Goal: Task Accomplishment & Management: Complete application form

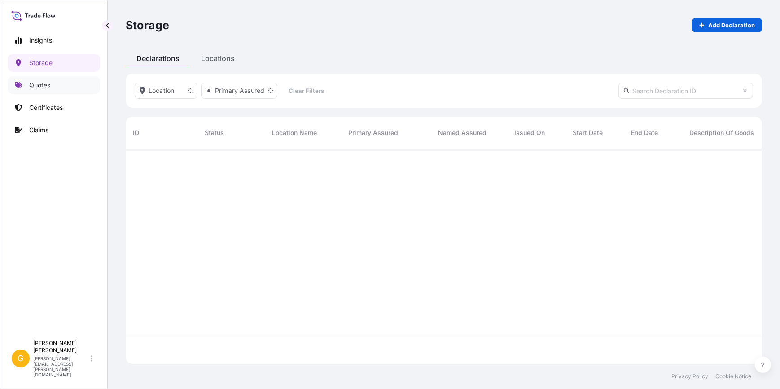
scroll to position [214, 630]
click at [49, 88] on p "Quotes" at bounding box center [39, 85] width 21 height 9
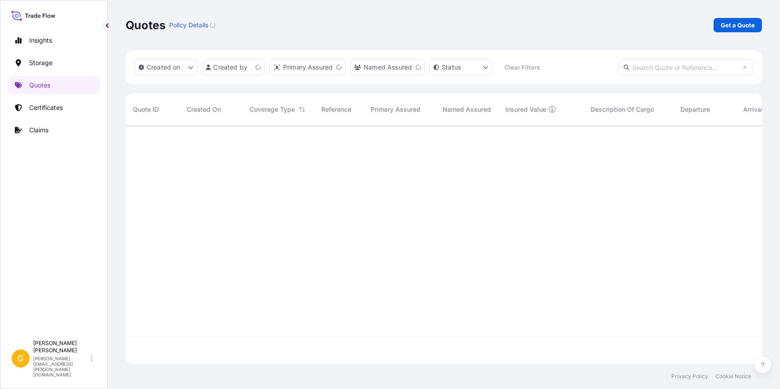
scroll to position [237, 630]
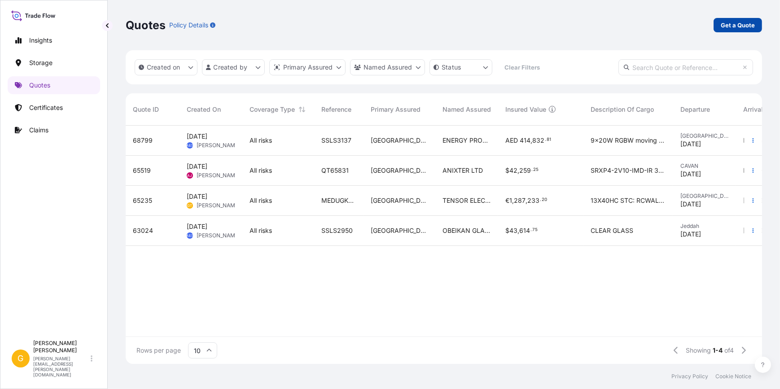
click at [732, 28] on p "Get a Quote" at bounding box center [738, 25] width 34 height 9
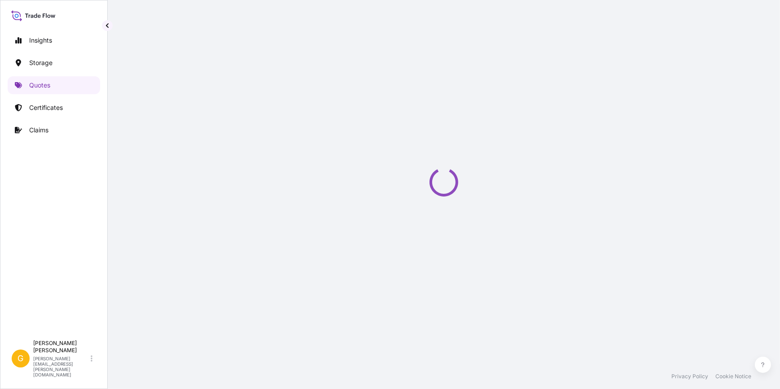
select select "Water"
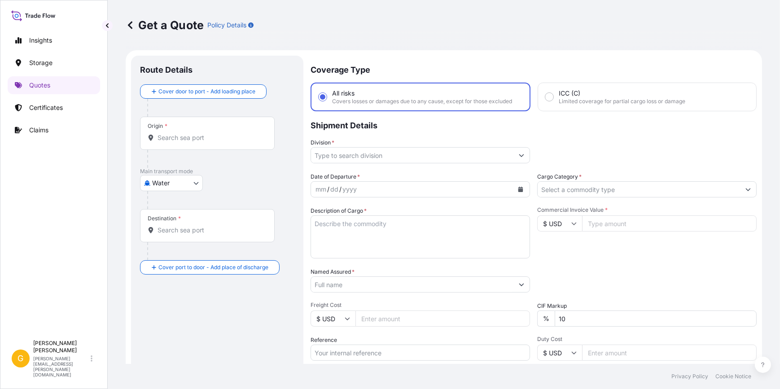
scroll to position [14, 0]
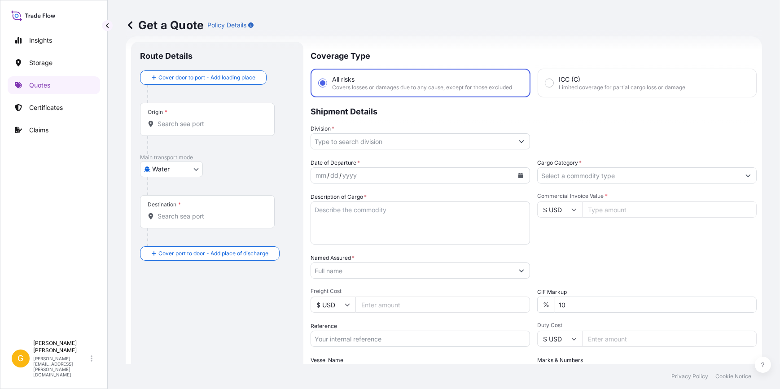
click at [175, 129] on div "Origin *" at bounding box center [207, 119] width 135 height 33
click at [175, 128] on input "Origin *" at bounding box center [211, 123] width 106 height 9
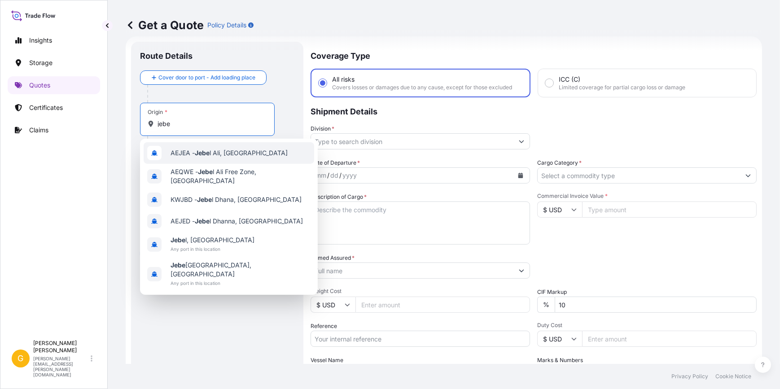
drag, startPoint x: 128, startPoint y: 118, endPoint x: 114, endPoint y: 114, distance: 15.1
click at [114, 114] on div "Get a Quote Policy Details Route Details Cover door to port - Add loading place…" at bounding box center [444, 182] width 672 height 364
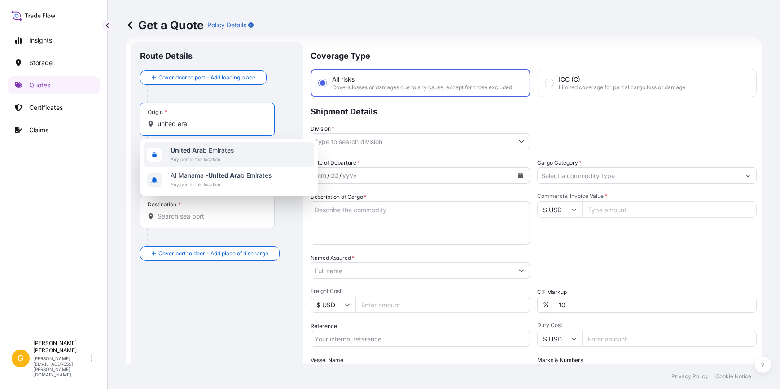
click at [205, 152] on span "United Ara b Emirates" at bounding box center [202, 150] width 63 height 9
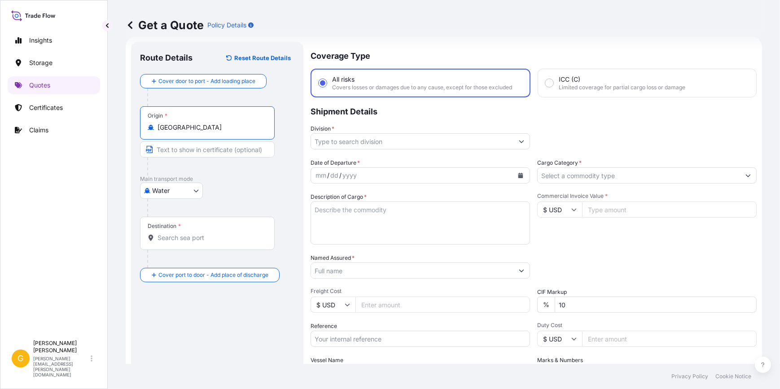
type input "[GEOGRAPHIC_DATA]"
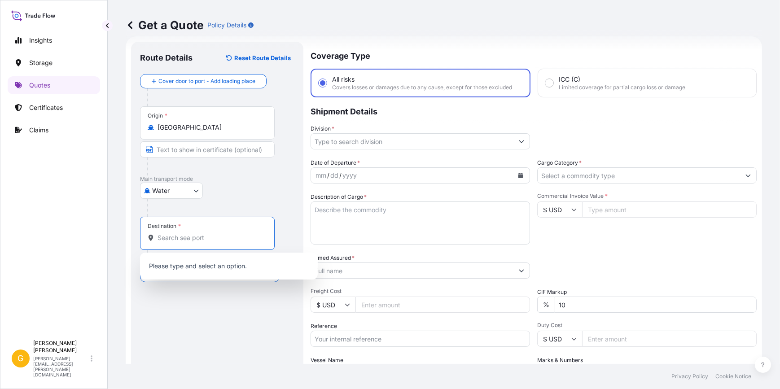
click at [178, 233] on input "Destination *" at bounding box center [211, 237] width 106 height 9
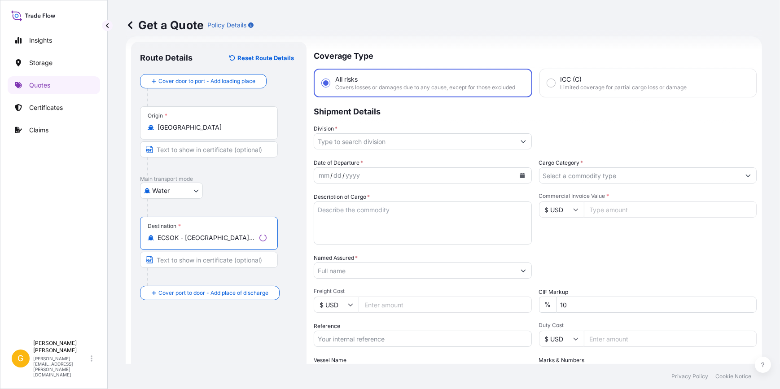
type input "EGSOK - [GEOGRAPHIC_DATA], [GEOGRAPHIC_DATA]"
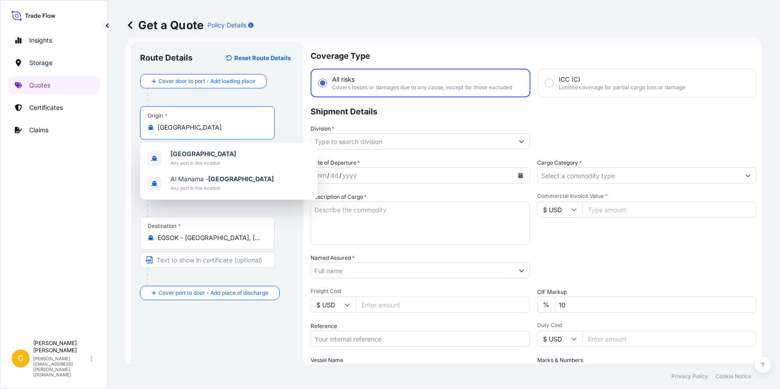
drag, startPoint x: 226, startPoint y: 129, endPoint x: 117, endPoint y: 121, distance: 109.4
click at [115, 122] on div "Get a Quote Policy Details Route Details Reset Route Details Cover door to port…" at bounding box center [444, 182] width 672 height 364
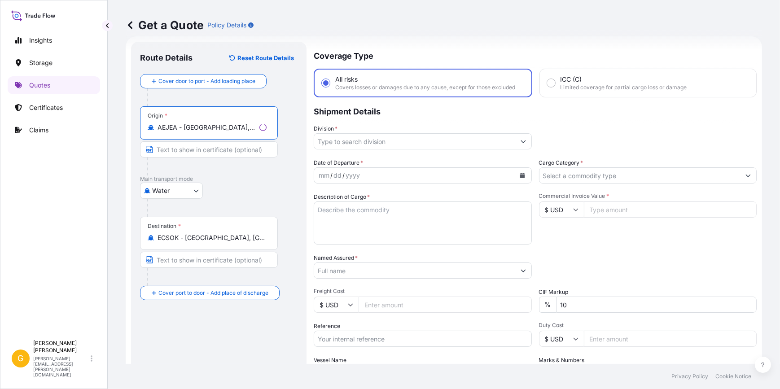
type input "AEJEA - [GEOGRAPHIC_DATA], [GEOGRAPHIC_DATA]"
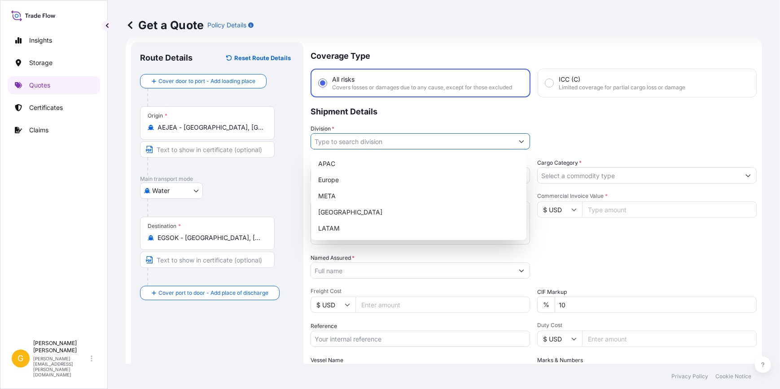
click at [394, 144] on input "Division *" at bounding box center [412, 141] width 202 height 16
click at [354, 197] on div "META" at bounding box center [419, 196] width 208 height 16
type input "META"
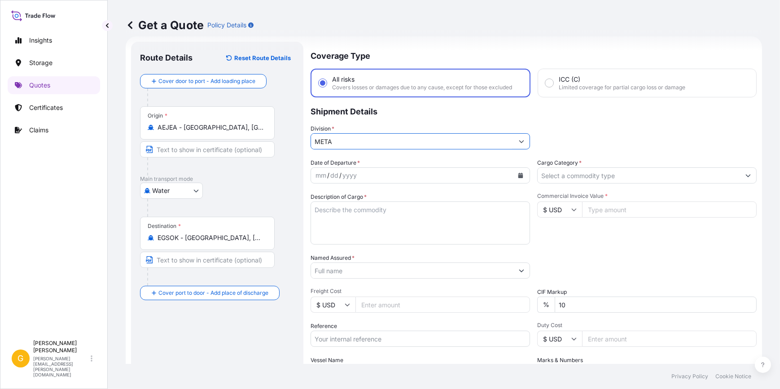
click at [375, 170] on div "mm / dd / yyyy" at bounding box center [412, 175] width 202 height 16
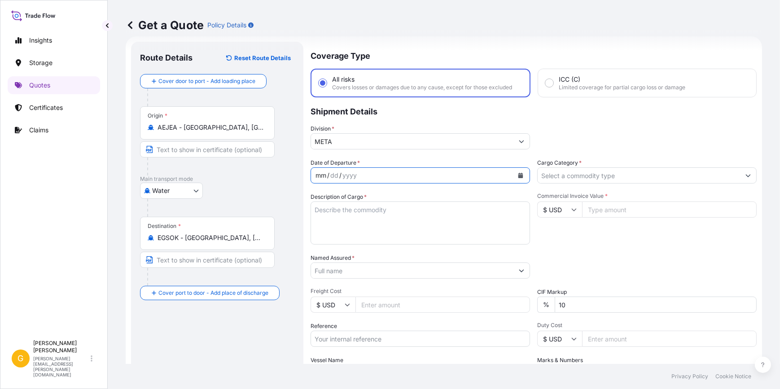
click at [518, 175] on icon "Calendar" at bounding box center [520, 175] width 5 height 5
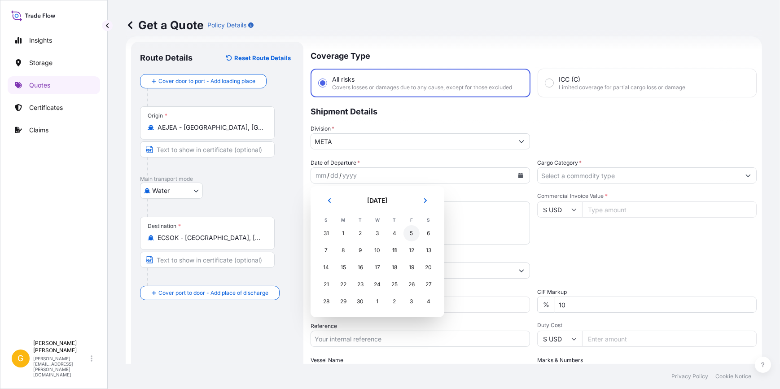
click at [411, 232] on div "5" at bounding box center [411, 233] width 16 height 16
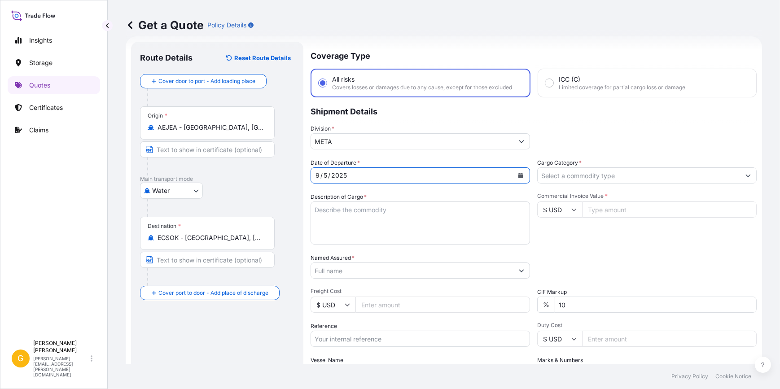
click at [513, 171] on button "Calendar" at bounding box center [520, 175] width 14 height 14
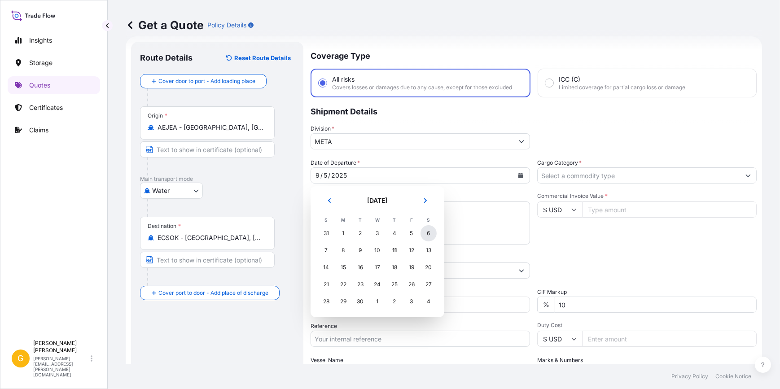
click at [432, 235] on div "6" at bounding box center [429, 233] width 16 height 16
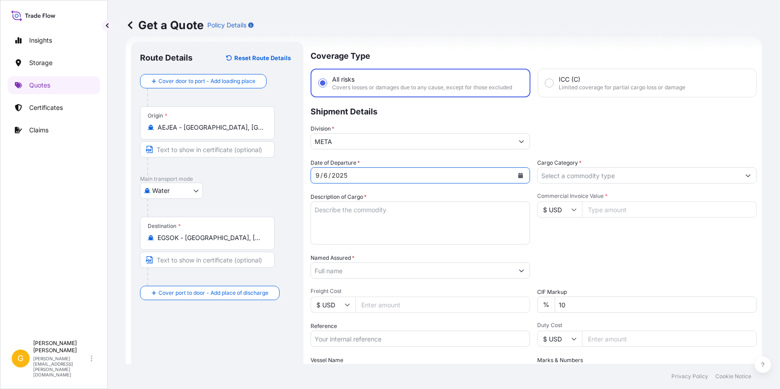
click at [356, 219] on textarea "Description of Cargo *" at bounding box center [420, 223] width 219 height 43
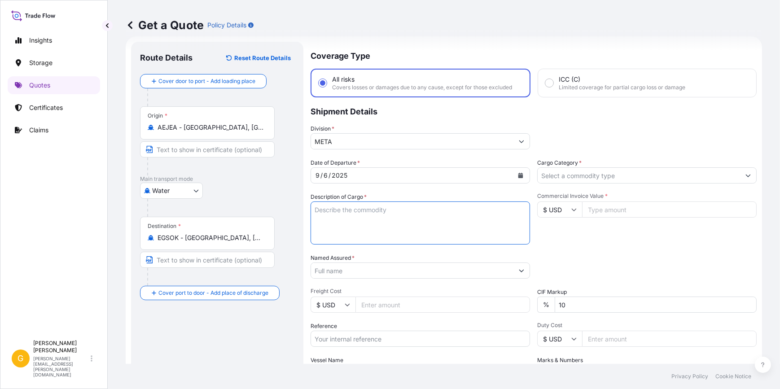
click at [328, 208] on textarea "Description of Cargo *" at bounding box center [420, 223] width 219 height 43
paste textarea "WEIGHT' 1X20GP FCL/FCL CY/CY CONTAINERS STC: 330 PACKAGES OF SikaSwell A (AE) 2…"
drag, startPoint x: 352, startPoint y: 206, endPoint x: 291, endPoint y: 199, distance: 62.0
click at [292, 199] on form "Route Details Reset Route Details Cover door to port - Add loading place Place …" at bounding box center [444, 244] width 636 height 417
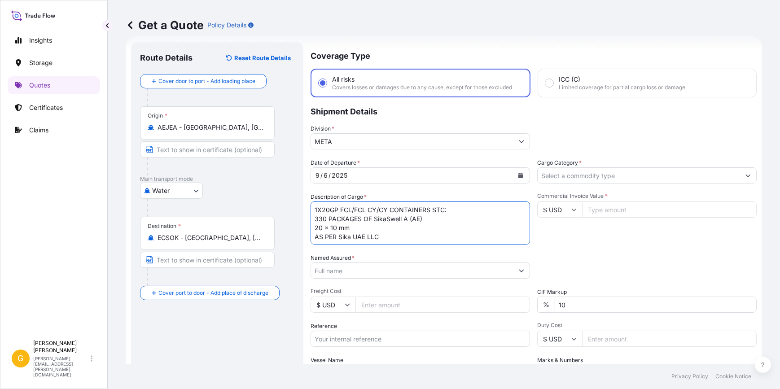
scroll to position [9, 0]
drag, startPoint x: 387, startPoint y: 237, endPoint x: 310, endPoint y: 227, distance: 78.4
click at [310, 227] on form "Route Details Reset Route Details Cover door to port - Add loading place Place …" at bounding box center [444, 244] width 636 height 417
type textarea "1X20GP FCL/FCL CY/CY CONTAINERS STC: 330 PACKAGES OF SikaSwell A (AE)"
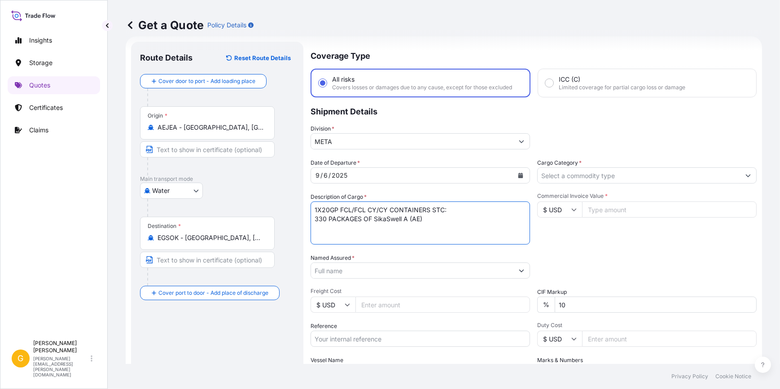
click at [591, 182] on input "Cargo Category *" at bounding box center [639, 175] width 202 height 16
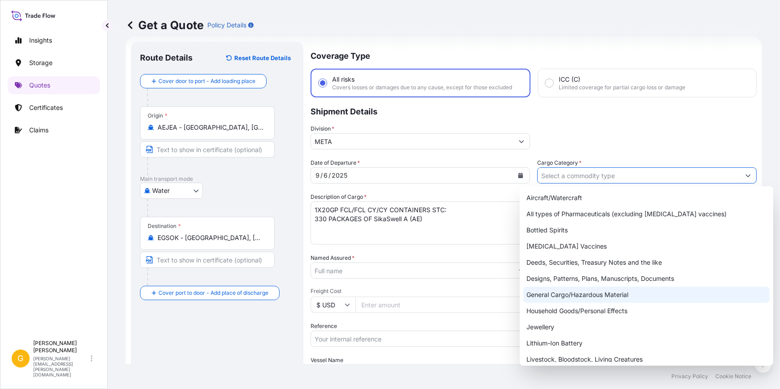
click at [585, 295] on div "General Cargo/Hazardous Material" at bounding box center [646, 295] width 246 height 16
type input "General Cargo/Hazardous Material"
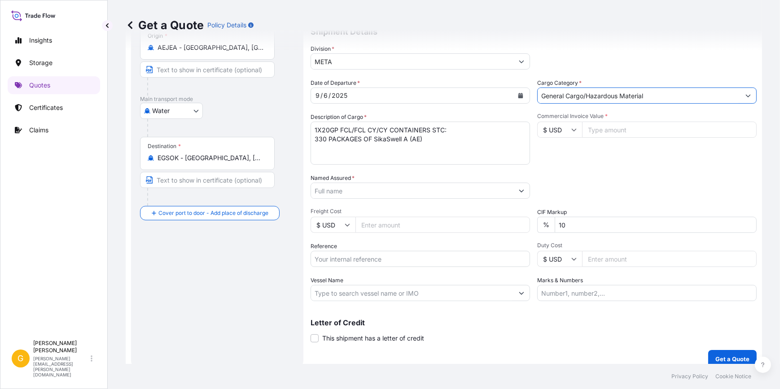
scroll to position [96, 0]
click at [398, 223] on input "Freight Cost" at bounding box center [442, 223] width 175 height 16
click at [602, 126] on input "Commercial Invoice Value *" at bounding box center [669, 128] width 175 height 16
paste input "40720.90"
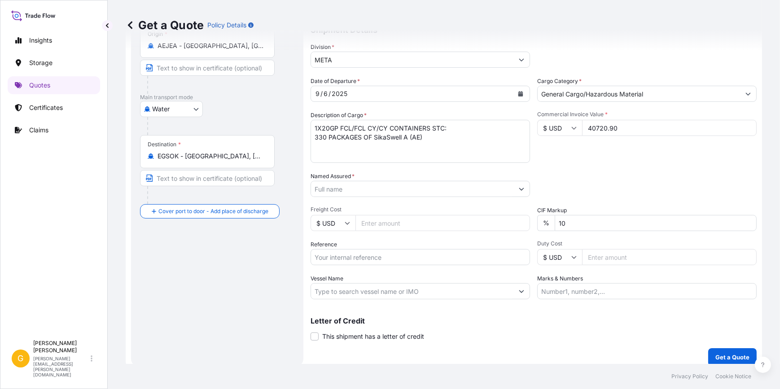
type input "40720.90"
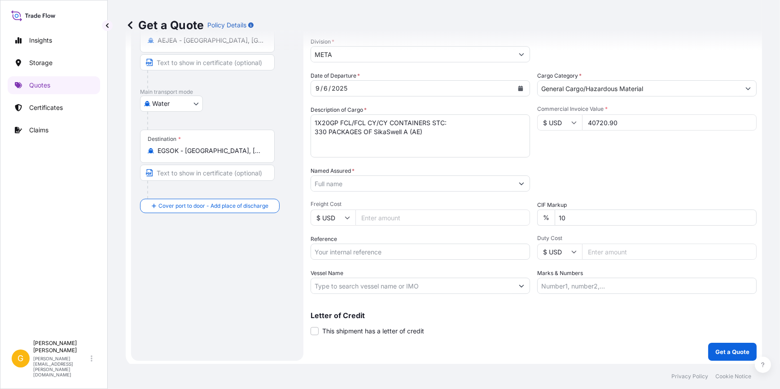
scroll to position [103, 0]
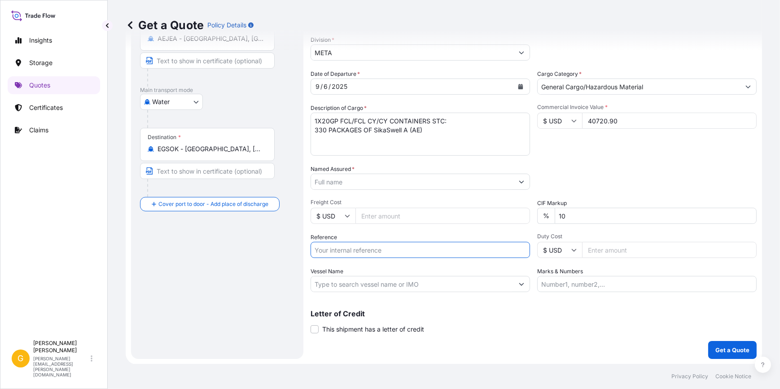
click at [352, 247] on input "Reference" at bounding box center [420, 250] width 219 height 16
paste input "VCLJEASOK94025"
type input "VCLJEASOK94025"
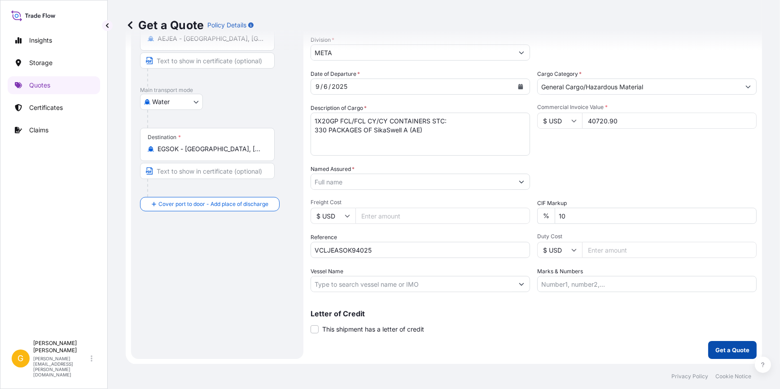
click at [740, 348] on p "Get a Quote" at bounding box center [732, 350] width 34 height 9
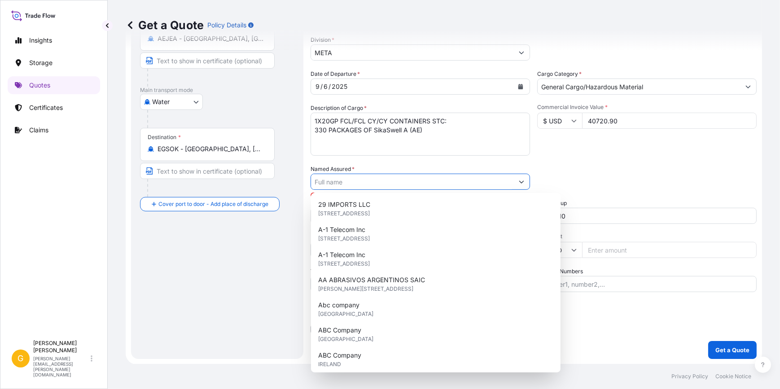
click at [386, 184] on input "Named Assured *" at bounding box center [412, 182] width 202 height 16
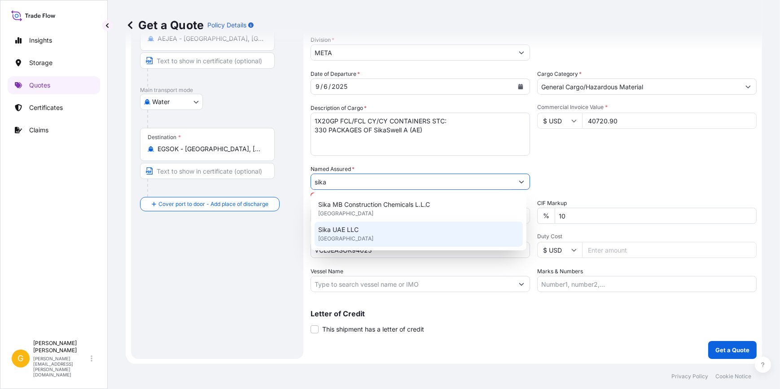
click at [382, 225] on div "Sika UAE LLC [GEOGRAPHIC_DATA]" at bounding box center [419, 234] width 208 height 25
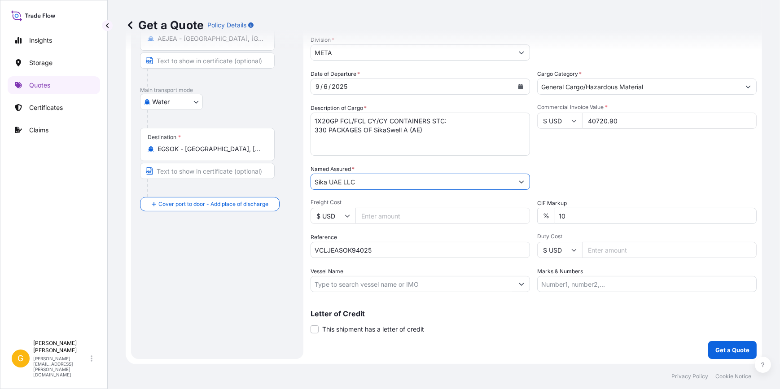
type input "Sika UAE LLC"
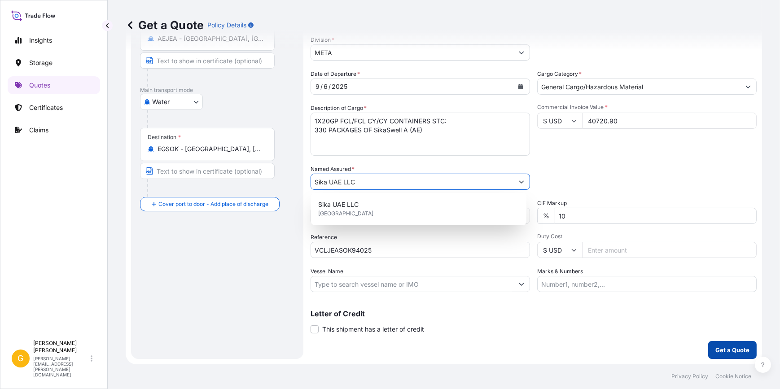
click at [728, 356] on button "Get a Quote" at bounding box center [732, 350] width 48 height 18
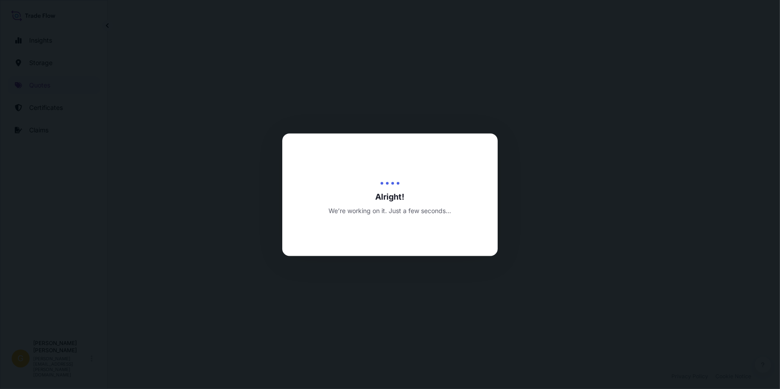
select select "Water"
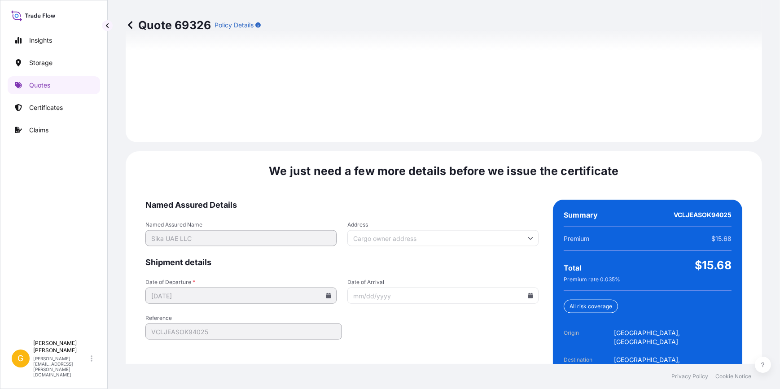
scroll to position [1301, 0]
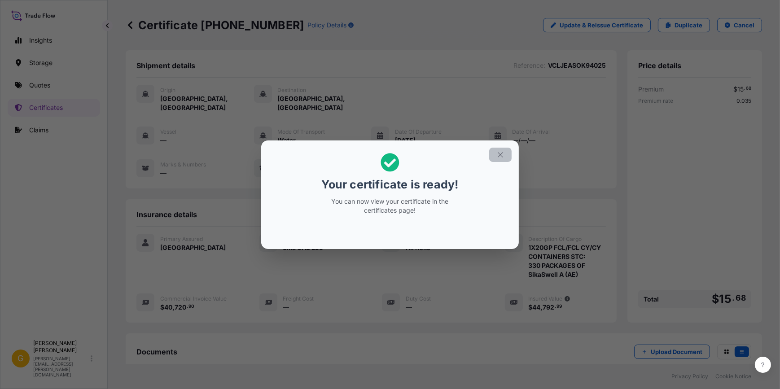
click at [500, 154] on icon "button" at bounding box center [500, 154] width 5 height 5
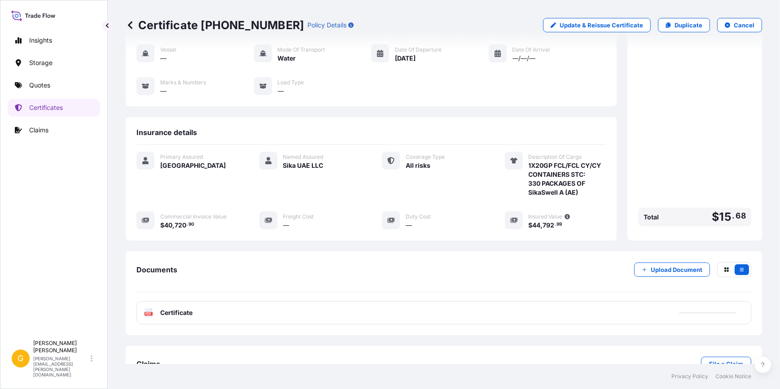
scroll to position [118, 0]
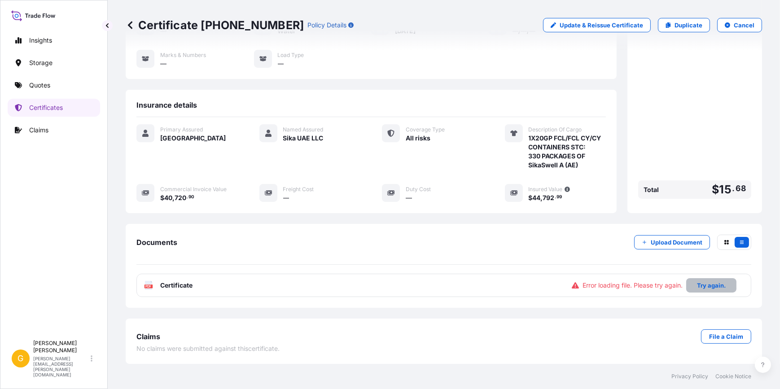
click at [697, 292] on button "Try again." at bounding box center [711, 285] width 50 height 14
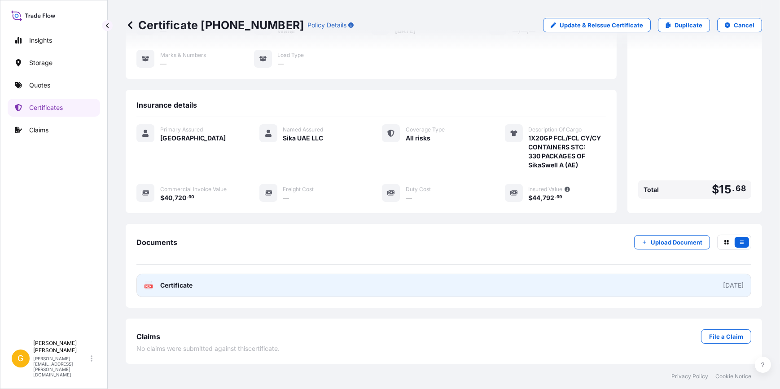
click at [615, 285] on link "PDF Certificate [DATE]" at bounding box center [443, 285] width 615 height 23
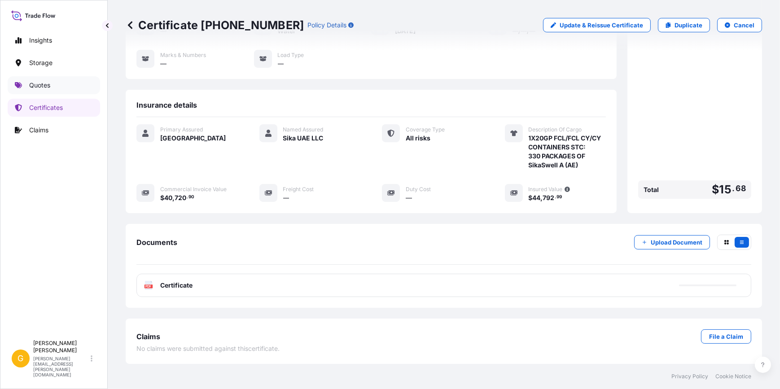
click at [37, 85] on p "Quotes" at bounding box center [39, 85] width 21 height 9
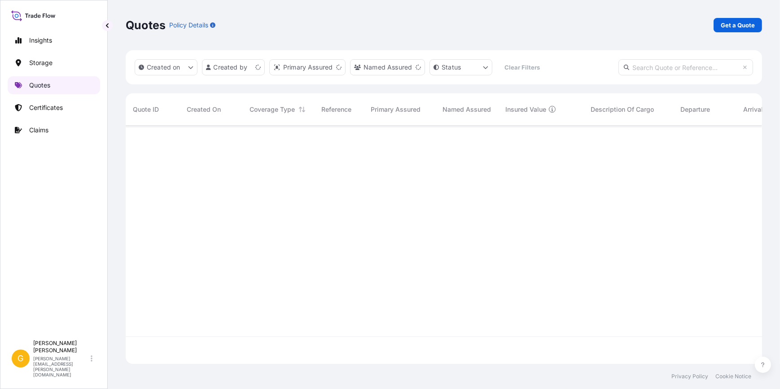
scroll to position [237, 630]
click at [733, 27] on p "Get a Quote" at bounding box center [738, 25] width 34 height 9
select select "Water"
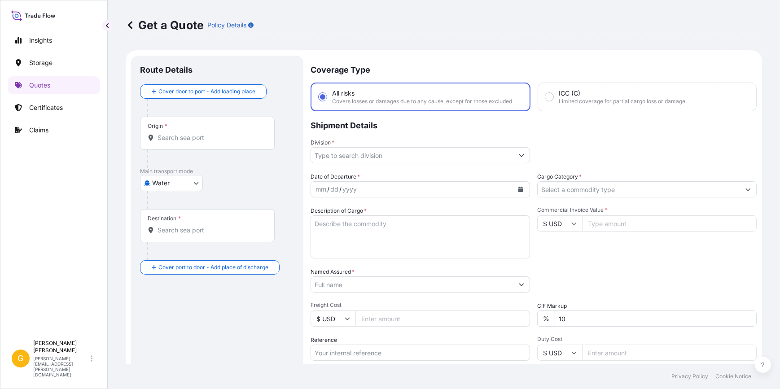
scroll to position [14, 0]
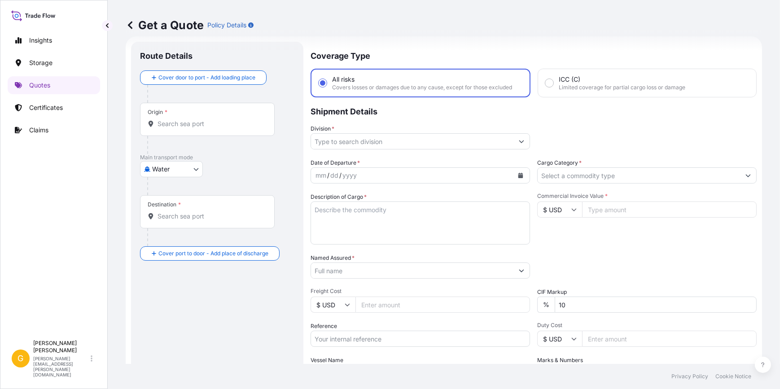
click at [177, 124] on input "Origin *" at bounding box center [211, 123] width 106 height 9
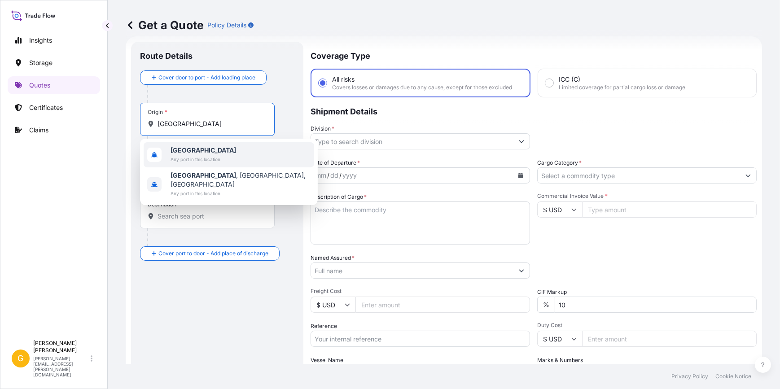
click at [194, 158] on span "Any port in this location" at bounding box center [204, 159] width 66 height 9
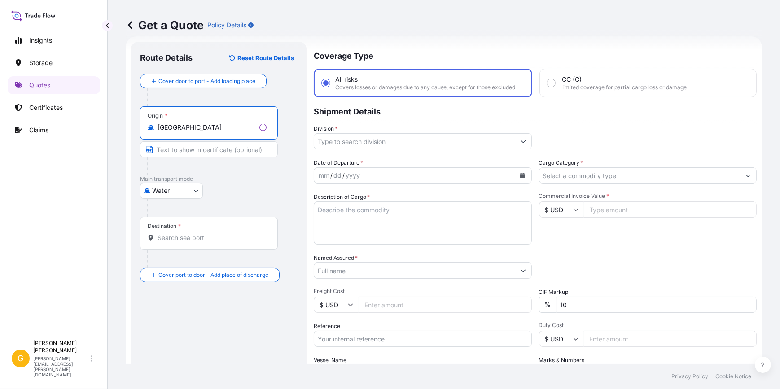
type input "[GEOGRAPHIC_DATA]"
click at [176, 234] on input "Destination *" at bounding box center [212, 237] width 109 height 9
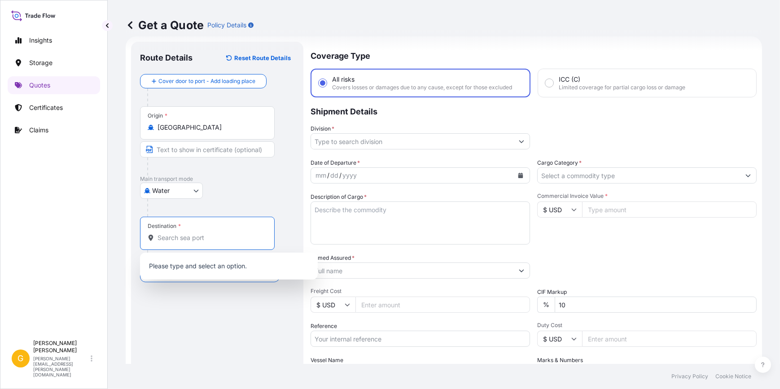
click at [182, 193] on body "2 options available. 0 options available. Insights Storage Quotes Certificates …" at bounding box center [390, 194] width 780 height 389
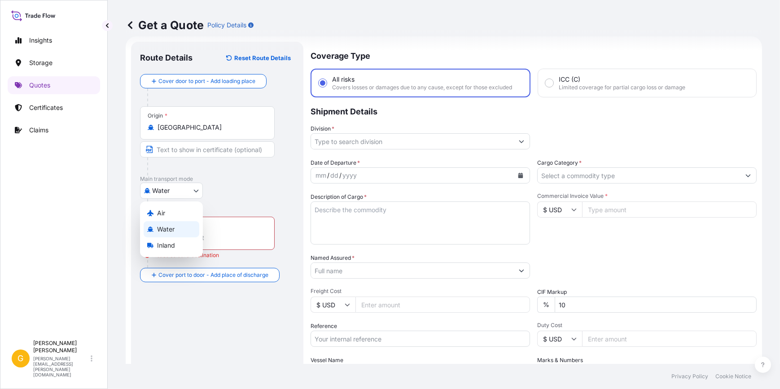
click at [180, 225] on div "Water" at bounding box center [172, 229] width 56 height 16
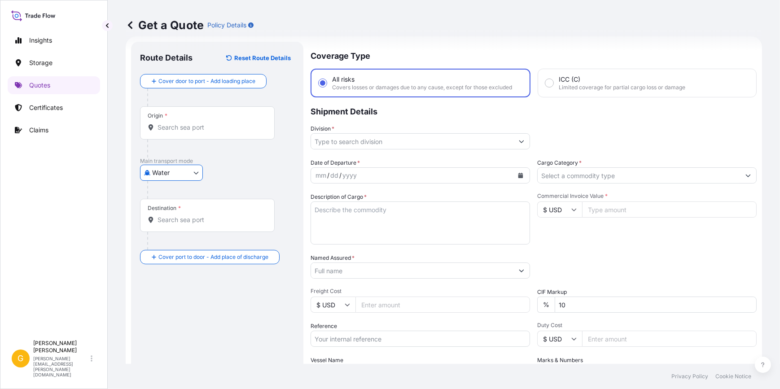
click at [166, 175] on body "Insights Storage Quotes Certificates Claims G [PERSON_NAME] [PERSON_NAME][EMAIL…" at bounding box center [390, 194] width 780 height 389
click at [171, 194] on div "Air" at bounding box center [172, 195] width 56 height 16
select select "Air"
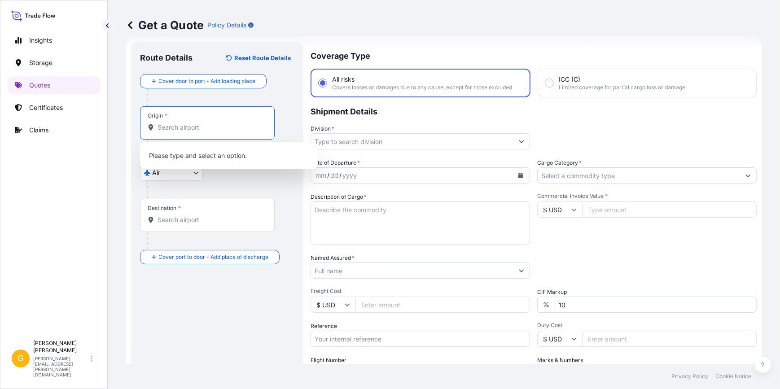
click at [199, 128] on input "Origin *" at bounding box center [211, 127] width 106 height 9
click at [167, 131] on input "Origin * Please select an origin" at bounding box center [211, 127] width 106 height 9
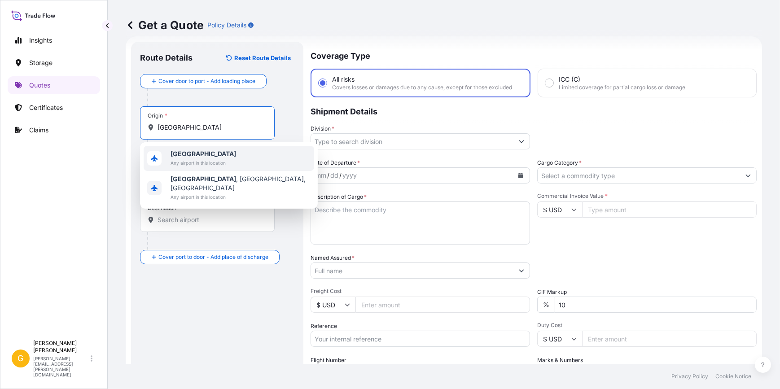
click at [209, 150] on span "[GEOGRAPHIC_DATA]" at bounding box center [204, 153] width 66 height 9
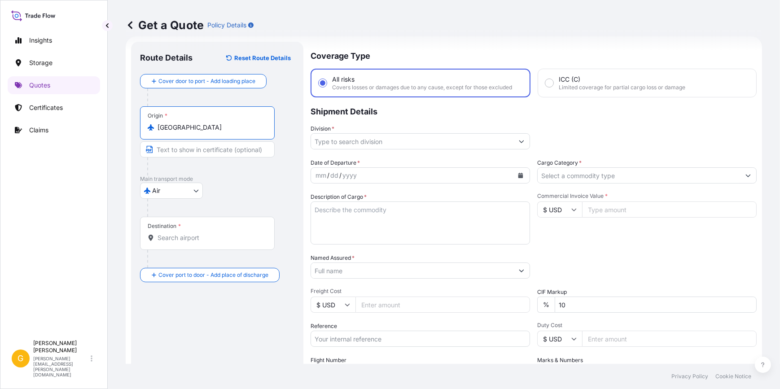
type input "[GEOGRAPHIC_DATA]"
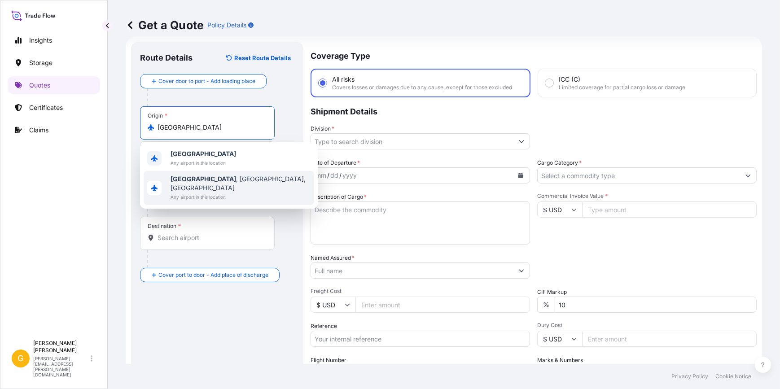
click at [169, 230] on div "Destination *" at bounding box center [207, 233] width 135 height 33
click at [169, 233] on input "Destination *" at bounding box center [211, 237] width 106 height 9
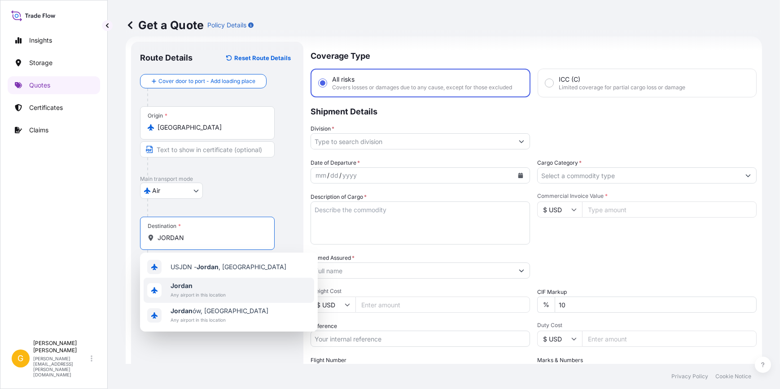
click at [197, 289] on span "Jordan" at bounding box center [198, 285] width 55 height 9
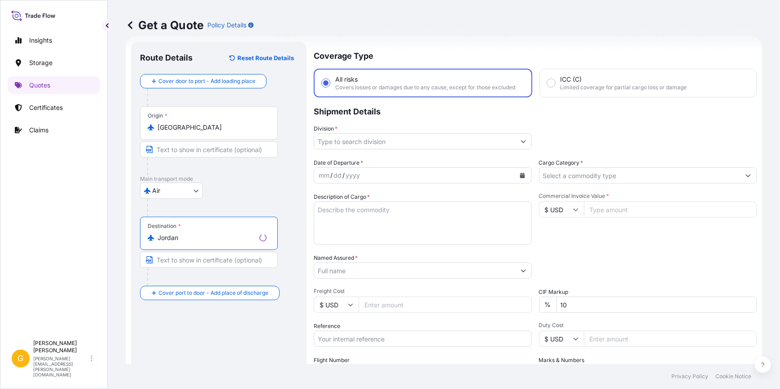
type input "Jordan"
click at [168, 193] on body "0 options available. 3 options available. Insights Storage Quotes Certificates …" at bounding box center [390, 194] width 780 height 389
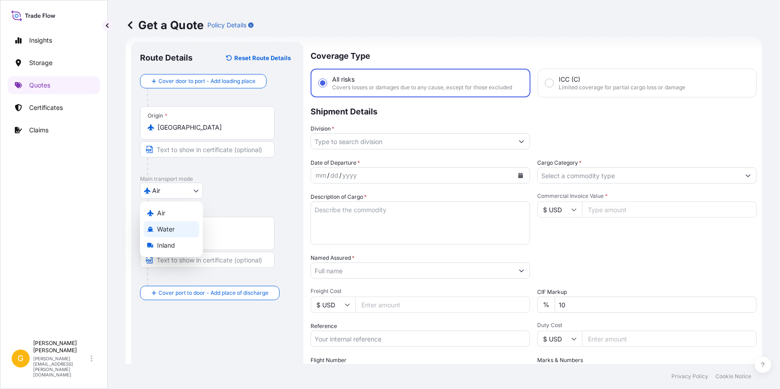
click at [171, 225] on span "Water" at bounding box center [166, 229] width 18 height 9
select select "Water"
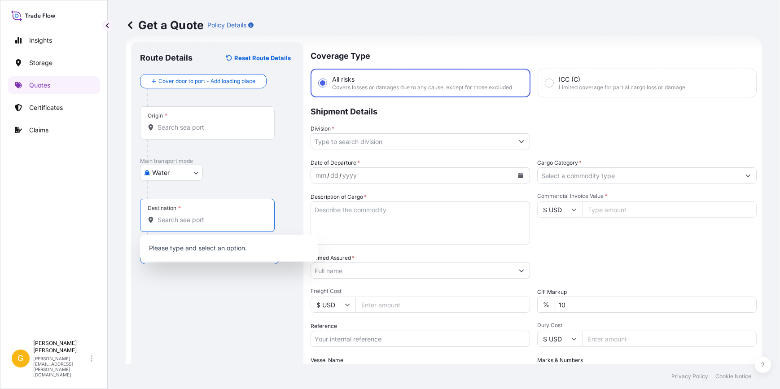
click at [169, 223] on input "Destination *" at bounding box center [211, 219] width 106 height 9
click at [175, 129] on input "Origin *" at bounding box center [211, 127] width 106 height 9
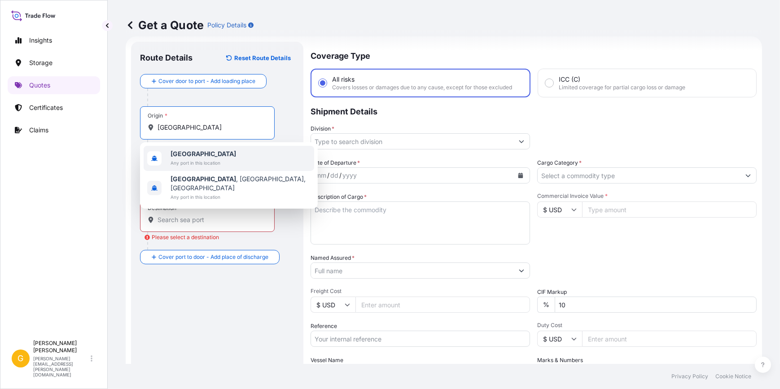
click at [205, 158] on span "Any port in this location" at bounding box center [204, 162] width 66 height 9
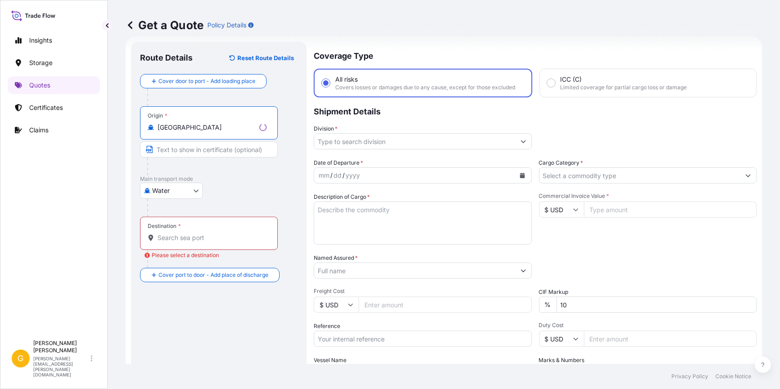
type input "[GEOGRAPHIC_DATA]"
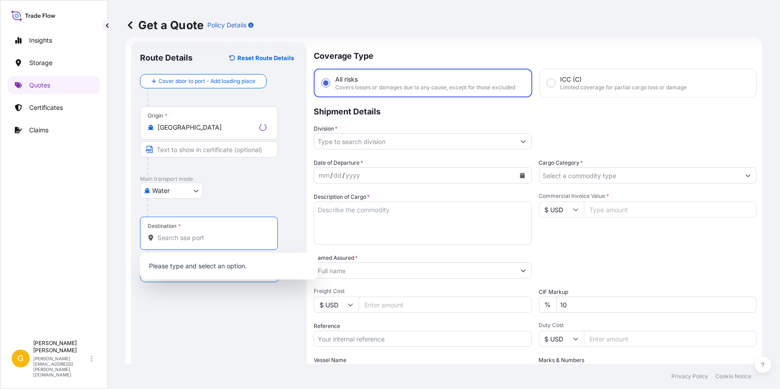
click at [187, 234] on input "Destination * Please select a destination" at bounding box center [212, 237] width 109 height 9
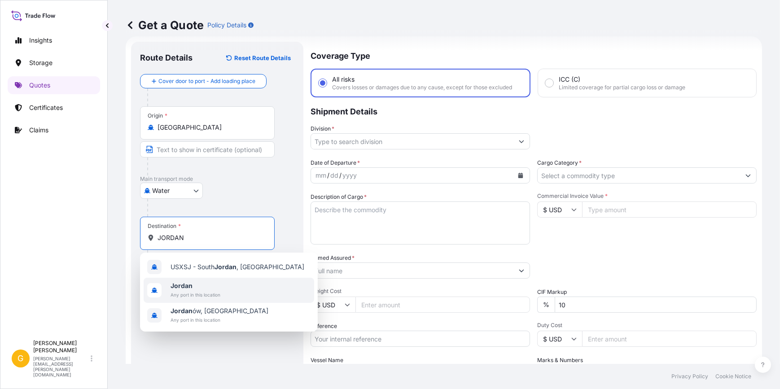
click at [223, 284] on div "Jordan Any port in this location" at bounding box center [229, 290] width 171 height 25
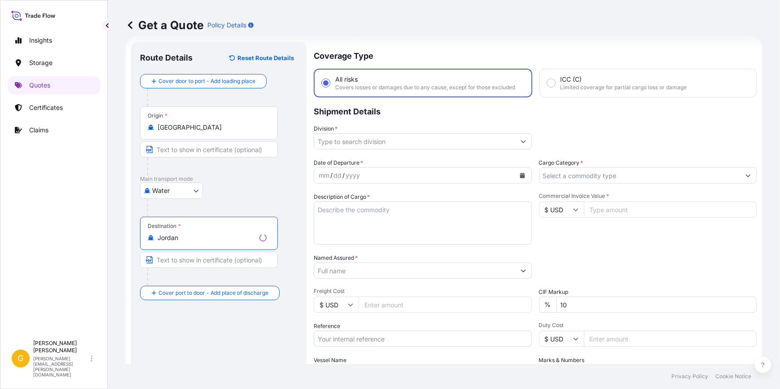
type input "Jordan"
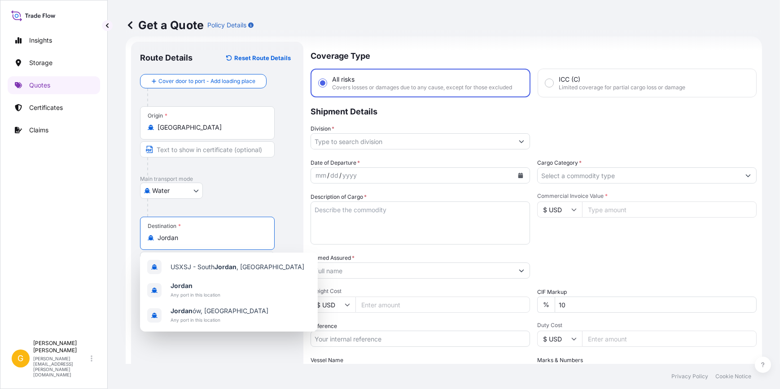
click at [364, 141] on input "Division *" at bounding box center [412, 141] width 202 height 16
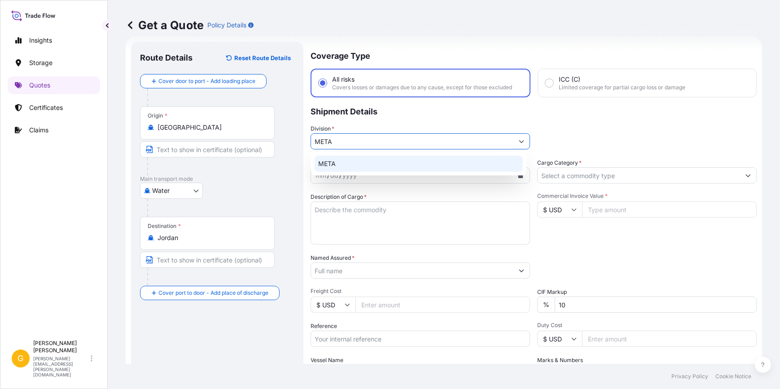
click at [362, 166] on div "META" at bounding box center [419, 164] width 208 height 16
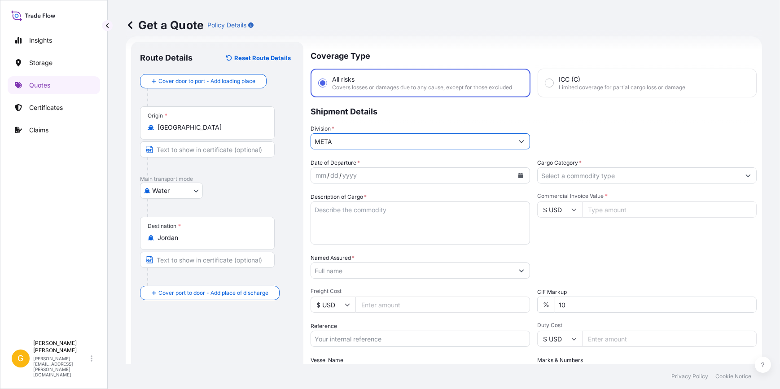
type input "META"
click at [376, 178] on div "mm / dd / yyyy" at bounding box center [412, 175] width 202 height 16
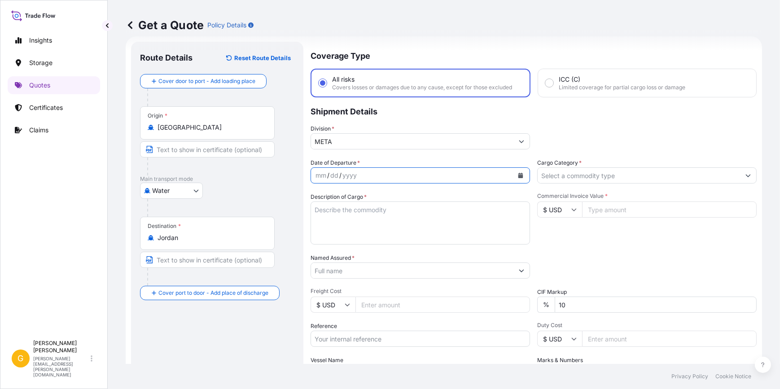
click at [519, 175] on icon "Calendar" at bounding box center [520, 175] width 5 height 5
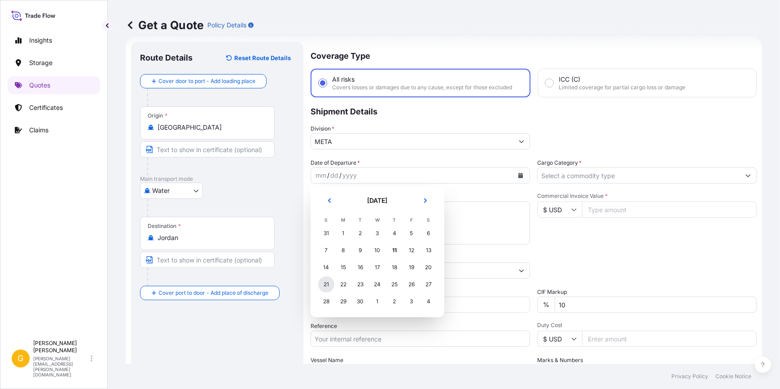
click at [323, 286] on div "21" at bounding box center [326, 284] width 16 height 16
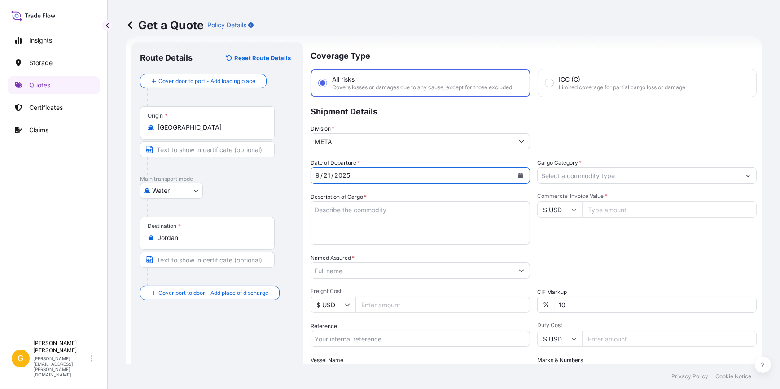
click at [580, 173] on input "Cargo Category *" at bounding box center [639, 175] width 202 height 16
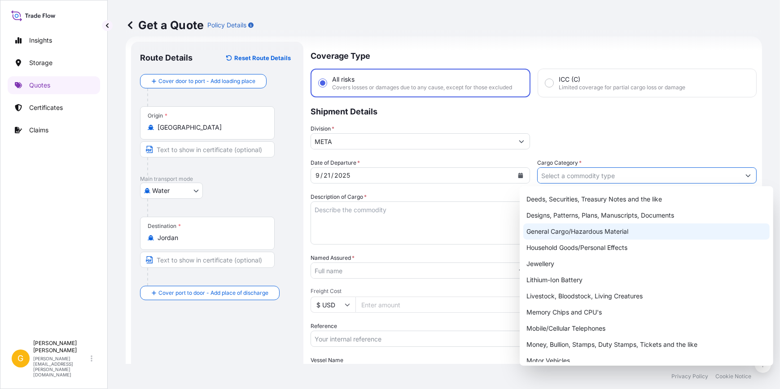
scroll to position [40, 0]
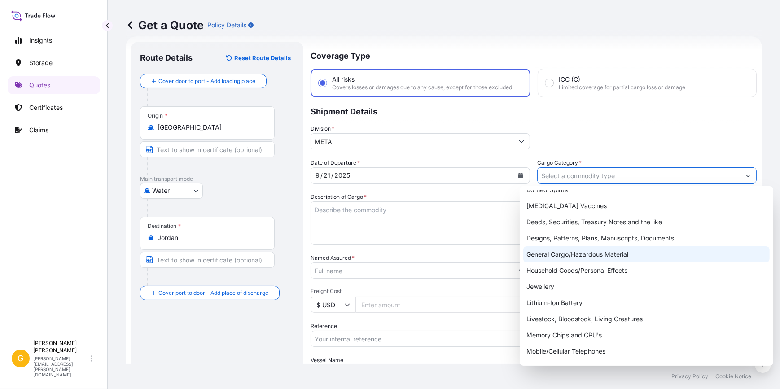
click at [584, 252] on div "Aircraft/Watercraft All types of Pharmaceuticals (excluding [MEDICAL_DATA] vacc…" at bounding box center [646, 310] width 246 height 323
type input "General Cargo/Hazardous Material"
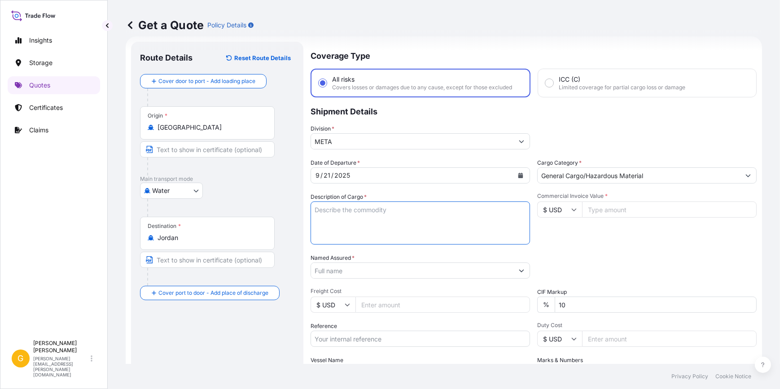
click at [355, 217] on textarea "Description of Cargo *" at bounding box center [420, 223] width 219 height 43
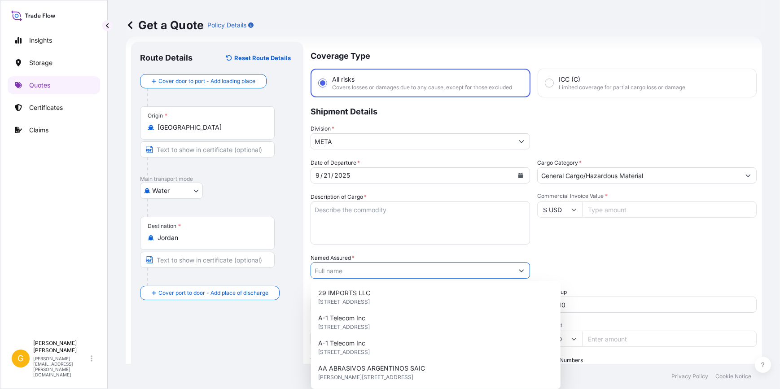
click at [351, 270] on input "Named Assured *" at bounding box center [412, 271] width 202 height 16
paste input "CENTRAL TRADE & AUTO COMPANY"
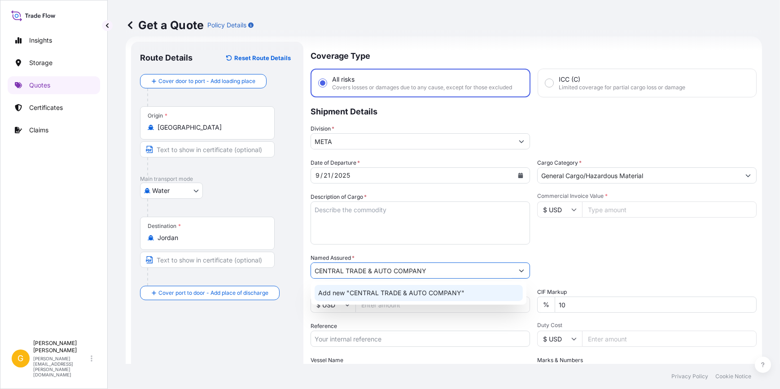
click at [356, 292] on span "Add new "CENTRAL TRADE & AUTO COMPANY"" at bounding box center [391, 293] width 146 height 9
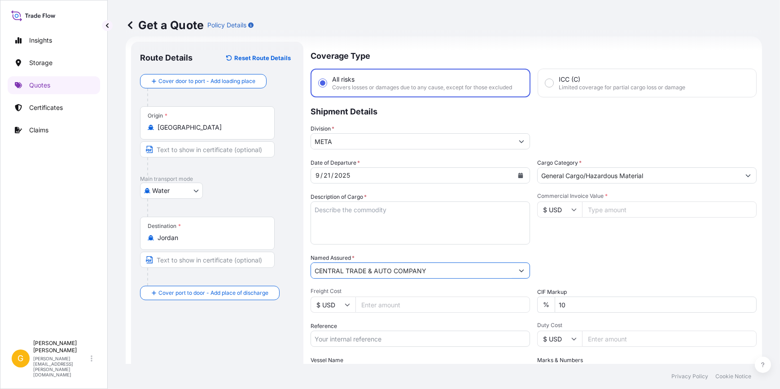
type input "CENTRAL TRADE & AUTO COMPANY"
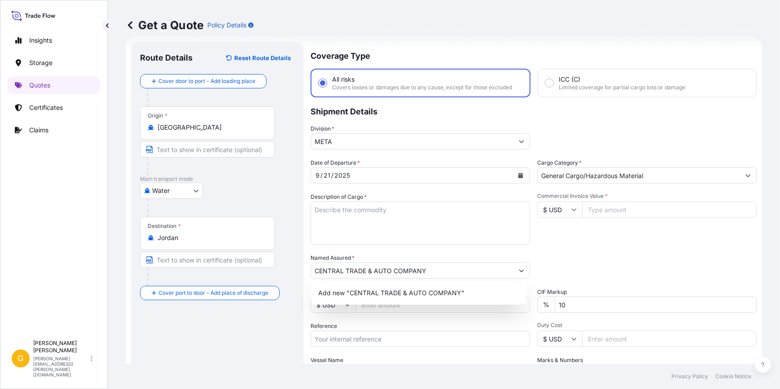
click at [602, 213] on input "Commercial Invoice Value *" at bounding box center [669, 210] width 175 height 16
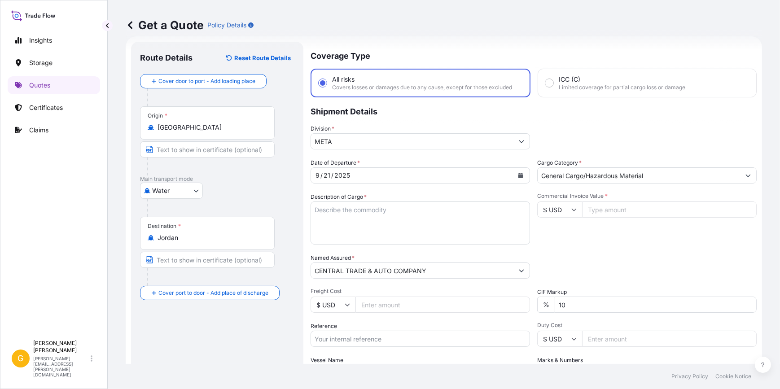
paste input "66632.5"
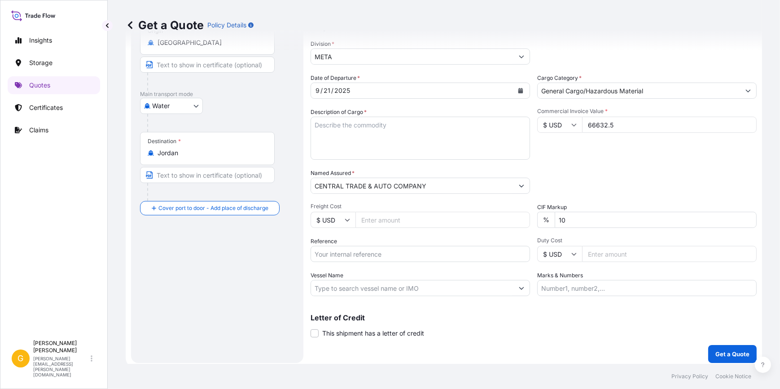
scroll to position [103, 0]
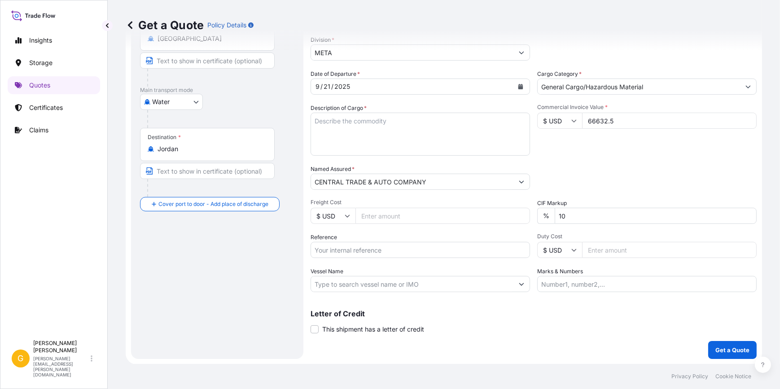
type input "66632.5"
click at [399, 254] on input "Reference" at bounding box center [420, 250] width 219 height 16
paste input "258202491"
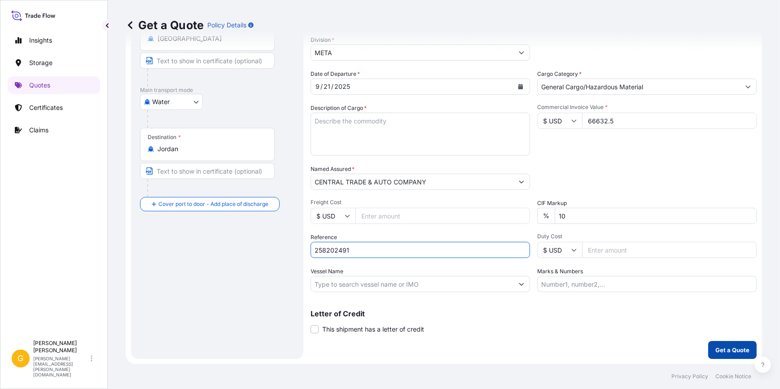
type input "258202491"
click at [727, 346] on p "Get a Quote" at bounding box center [732, 350] width 34 height 9
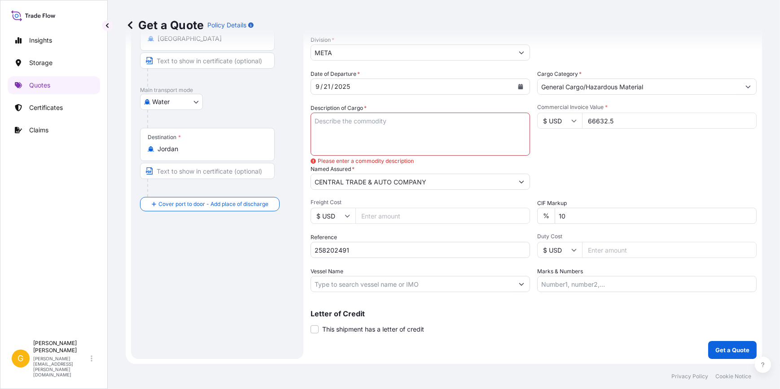
click at [339, 126] on textarea "Description of Cargo *" at bounding box center [420, 134] width 219 height 43
paste textarea "1 Container Said to Contain 306 PACKAGE OIL"
type textarea "1 Container Said to Contain 306 PACKAGE OIL"
click at [732, 348] on p "Get a Quote" at bounding box center [732, 350] width 34 height 9
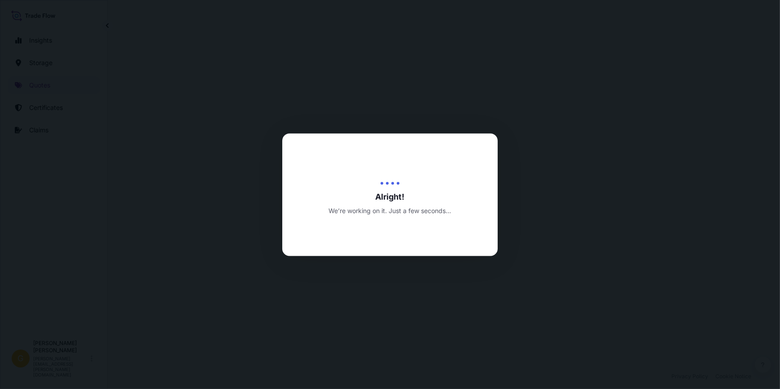
select select "Water"
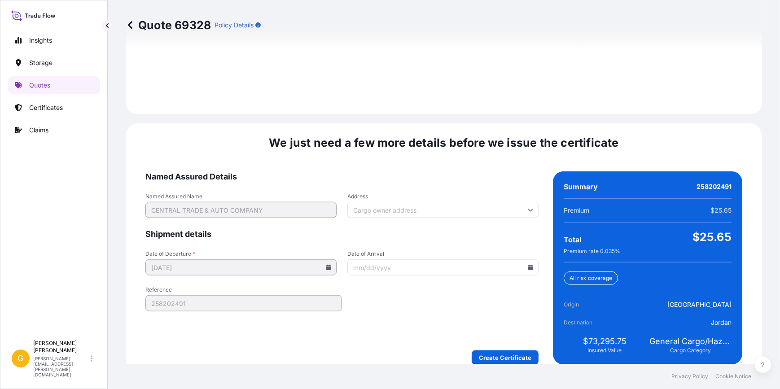
scroll to position [1301, 0]
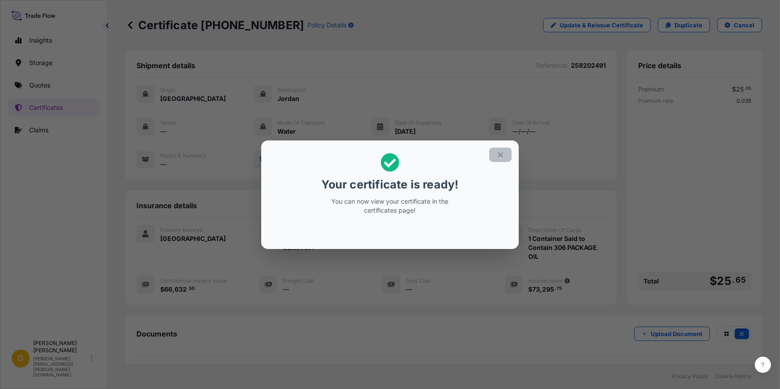
click at [500, 153] on icon "button" at bounding box center [500, 154] width 5 height 5
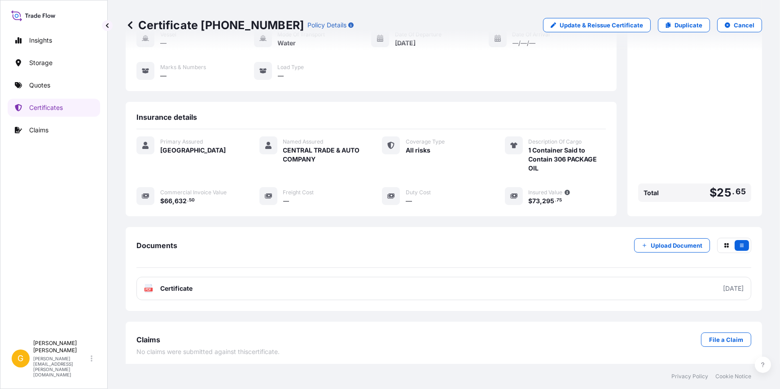
scroll to position [91, 0]
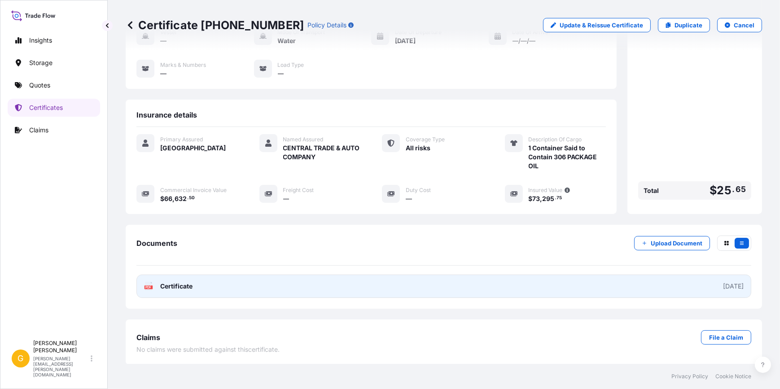
click at [519, 287] on link "PDF Certificate [DATE]" at bounding box center [443, 286] width 615 height 23
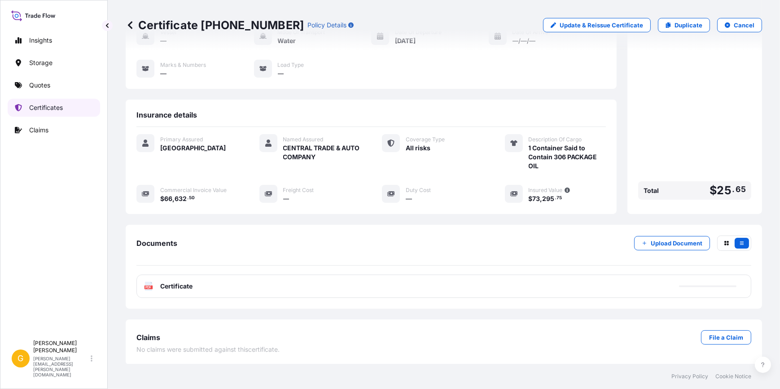
click at [55, 103] on p "Certificates" at bounding box center [46, 107] width 34 height 9
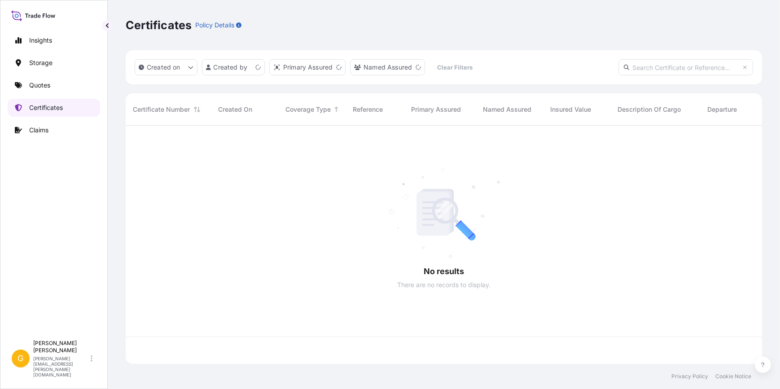
scroll to position [237, 630]
click at [43, 128] on p "Claims" at bounding box center [38, 130] width 19 height 9
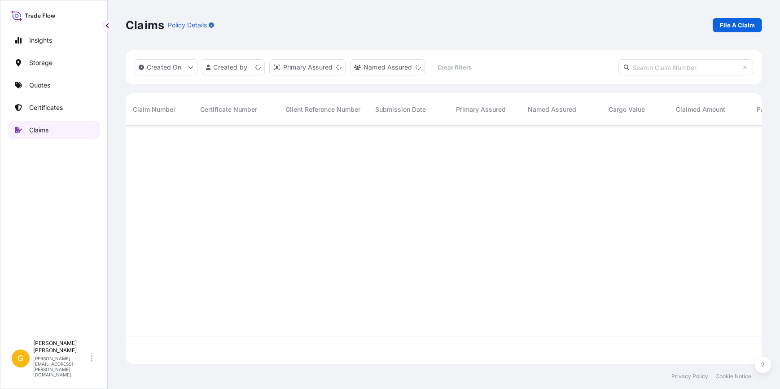
scroll to position [237, 630]
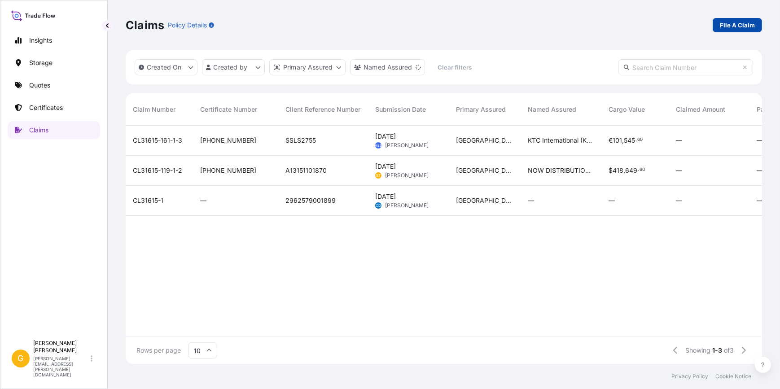
click at [736, 26] on p "File A Claim" at bounding box center [737, 25] width 35 height 9
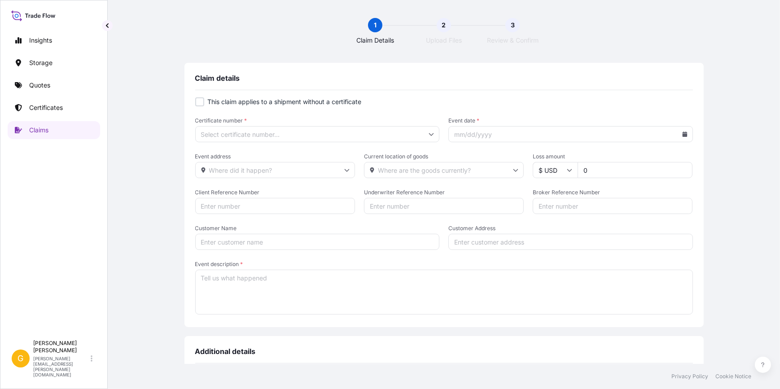
click at [284, 131] on input "Certificate number *" at bounding box center [317, 134] width 245 height 16
paste input "[PHONE_NUMBER]"
type input "[PHONE_NUMBER]"
click at [269, 150] on li "[PHONE_NUMBER]" at bounding box center [315, 157] width 236 height 17
click at [682, 133] on icon at bounding box center [684, 133] width 5 height 5
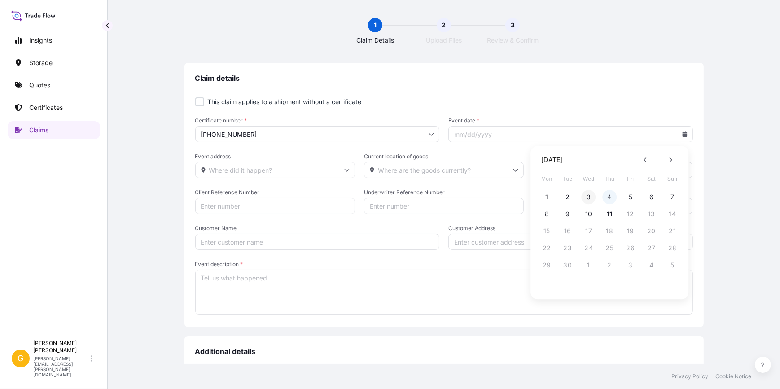
drag, startPoint x: 589, startPoint y: 193, endPoint x: 611, endPoint y: 193, distance: 22.5
click at [611, 193] on div "1 2 3 4 5 6 7" at bounding box center [610, 197] width 144 height 16
click at [610, 195] on button "4" at bounding box center [609, 197] width 14 height 14
type input "[DATE]"
click at [264, 174] on input "Event address" at bounding box center [275, 170] width 160 height 16
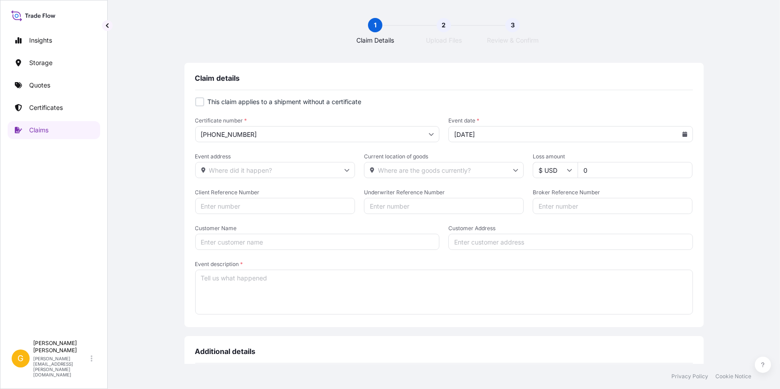
click at [341, 170] on input "Event address" at bounding box center [275, 170] width 160 height 16
click at [284, 172] on input "Event address" at bounding box center [275, 170] width 160 height 16
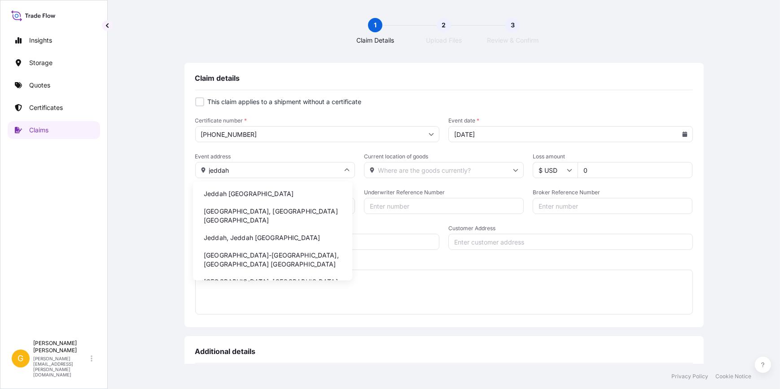
click at [273, 190] on li "Jeddah [GEOGRAPHIC_DATA]" at bounding box center [273, 193] width 152 height 17
type input "Jeddah [GEOGRAPHIC_DATA]"
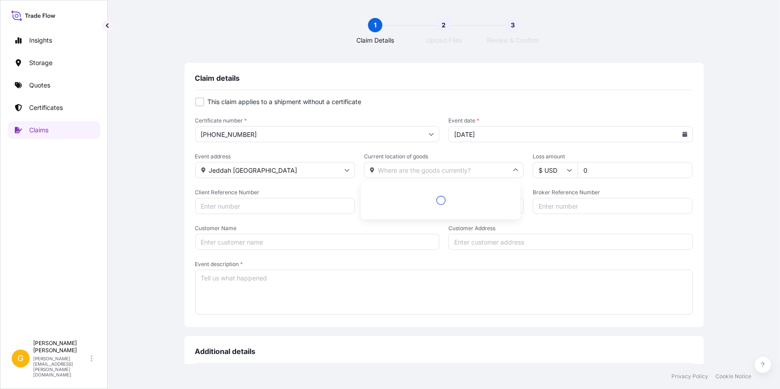
click at [399, 171] on input "Current location of goods" at bounding box center [444, 170] width 160 height 16
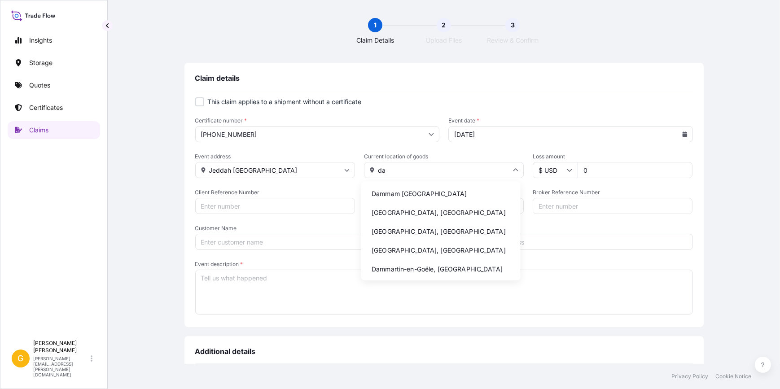
type input "d"
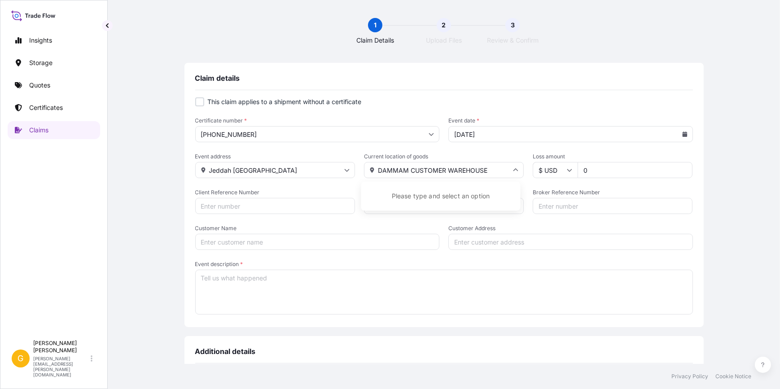
type input "DAMMAM CUSTOMER WAREHOUSE"
click at [319, 171] on input "Jeddah [GEOGRAPHIC_DATA]" at bounding box center [275, 170] width 160 height 16
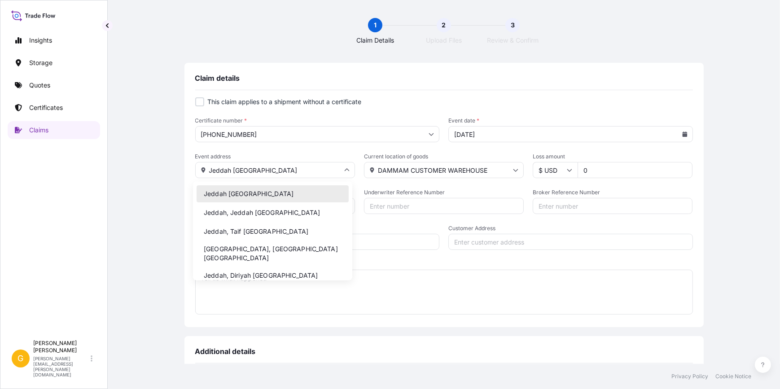
click at [379, 147] on form "This claim applies to a shipment without a certificate Certificate number * [PH…" at bounding box center [444, 206] width 498 height 219
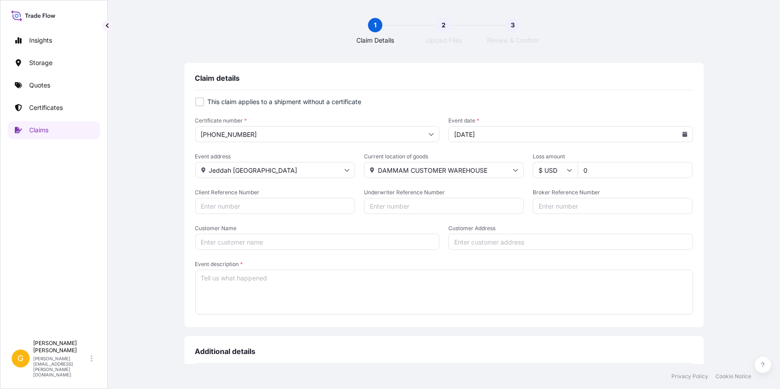
click at [278, 168] on input "Jeddah [GEOGRAPHIC_DATA]" at bounding box center [275, 170] width 160 height 16
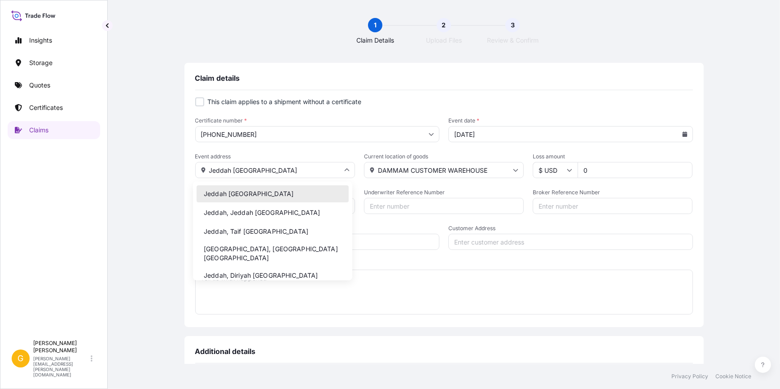
click at [294, 155] on span "Event address" at bounding box center [275, 156] width 160 height 7
click at [294, 162] on input "Jeddah [GEOGRAPHIC_DATA]" at bounding box center [275, 170] width 160 height 16
click at [298, 153] on span "Event address" at bounding box center [275, 156] width 160 height 7
click at [298, 162] on input "Jeddah [GEOGRAPHIC_DATA]" at bounding box center [275, 170] width 160 height 16
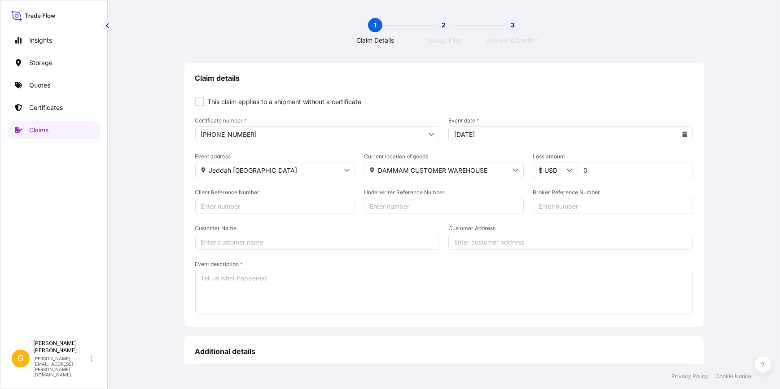
click at [629, 152] on form "This claim applies to a shipment without a certificate Certificate number * [PH…" at bounding box center [444, 206] width 498 height 219
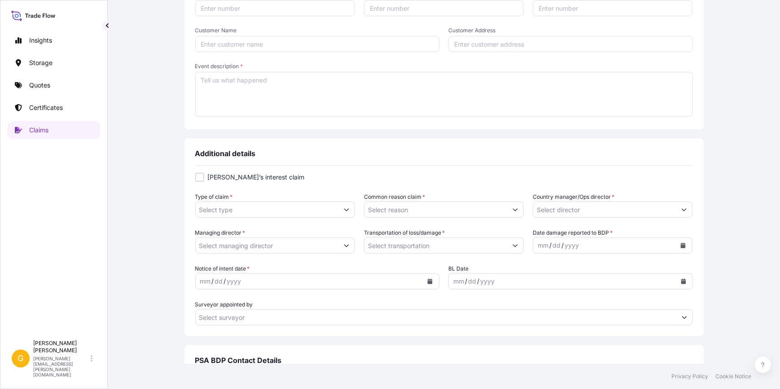
scroll to position [179, 0]
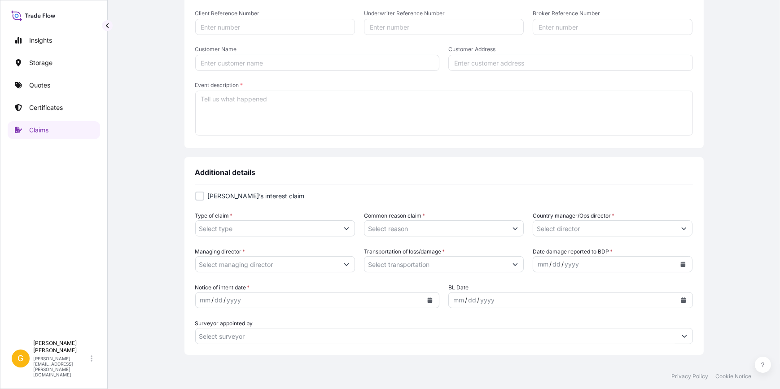
click at [437, 267] on input "Transportation of loss/damage *" at bounding box center [435, 264] width 143 height 16
click at [578, 261] on div "mm / dd / yyyy" at bounding box center [604, 264] width 143 height 16
click at [338, 229] on button "Show suggestions" at bounding box center [346, 228] width 16 height 16
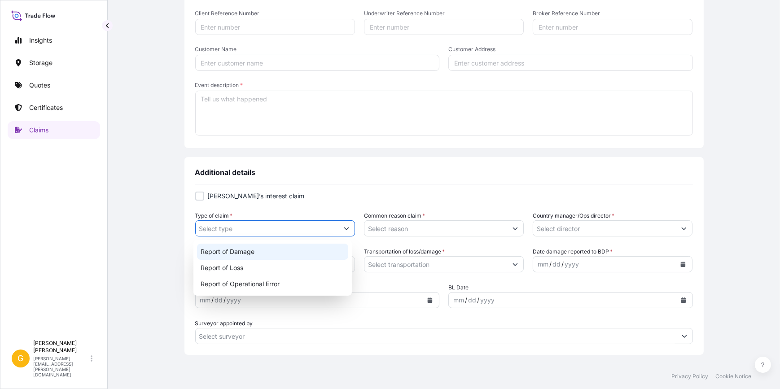
click at [278, 253] on div "Report of Damage" at bounding box center [272, 252] width 151 height 16
type input "Report of Damage"
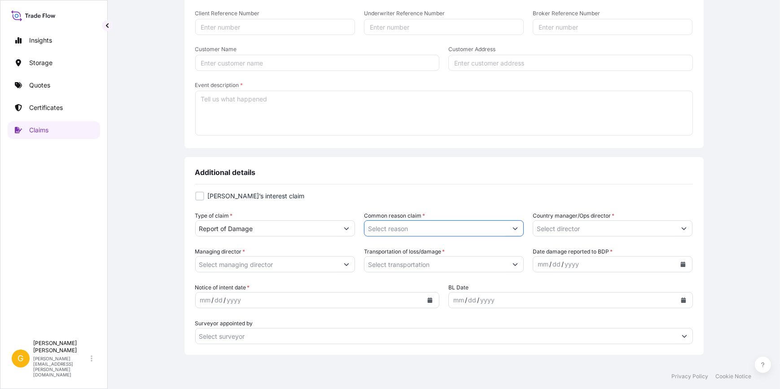
click at [389, 230] on input "Common reason claim *" at bounding box center [435, 228] width 143 height 16
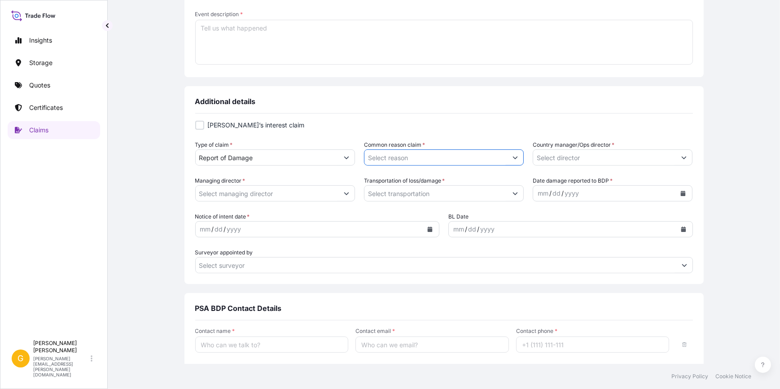
scroll to position [301, 0]
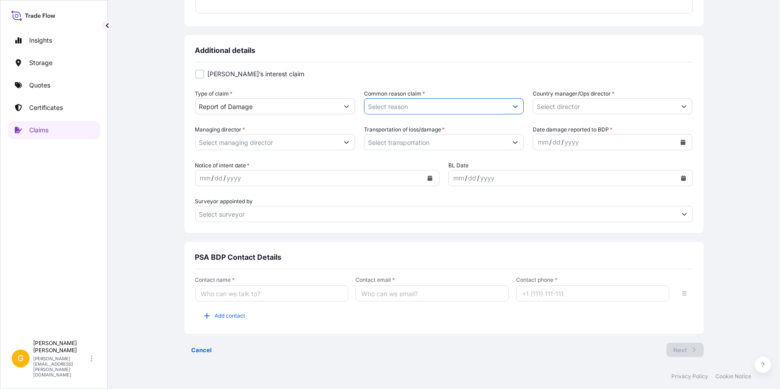
click at [351, 223] on div "[PERSON_NAME]’s interest claim Type of claim * Report of Damage Common reason c…" at bounding box center [444, 150] width 498 height 176
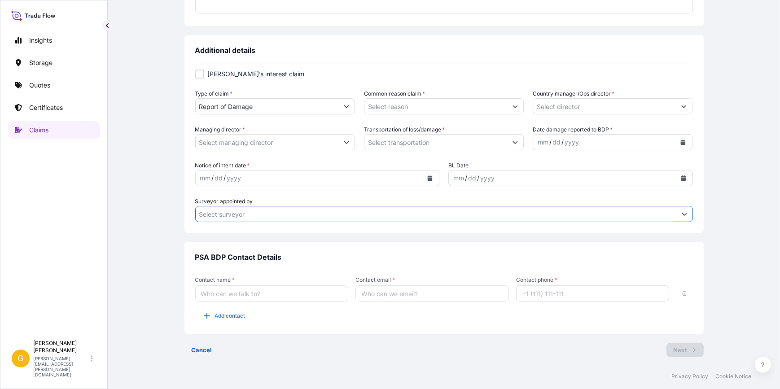
click at [354, 217] on input "Surveyor appointed by" at bounding box center [436, 214] width 481 height 16
click at [682, 213] on icon "Show suggestions" at bounding box center [684, 213] width 5 height 5
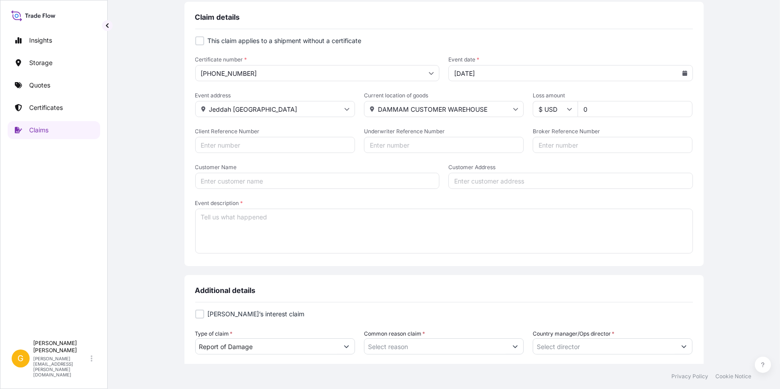
scroll to position [0, 0]
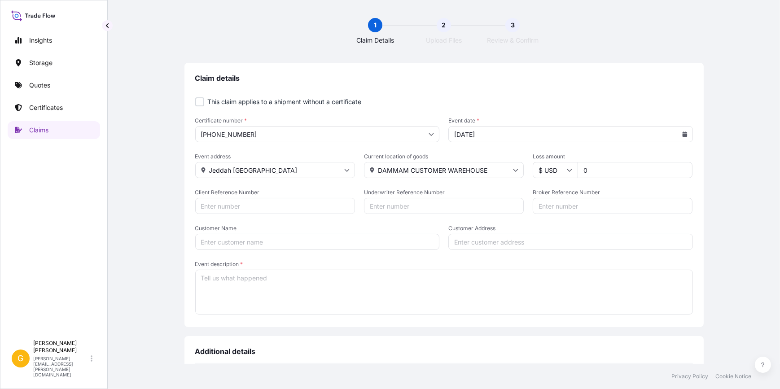
click at [237, 210] on input "Client Reference Number" at bounding box center [275, 206] width 160 height 16
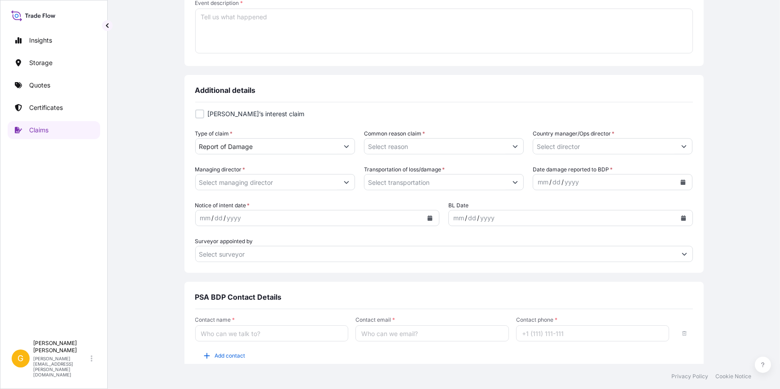
scroll to position [301, 0]
